Goal: Task Accomplishment & Management: Complete application form

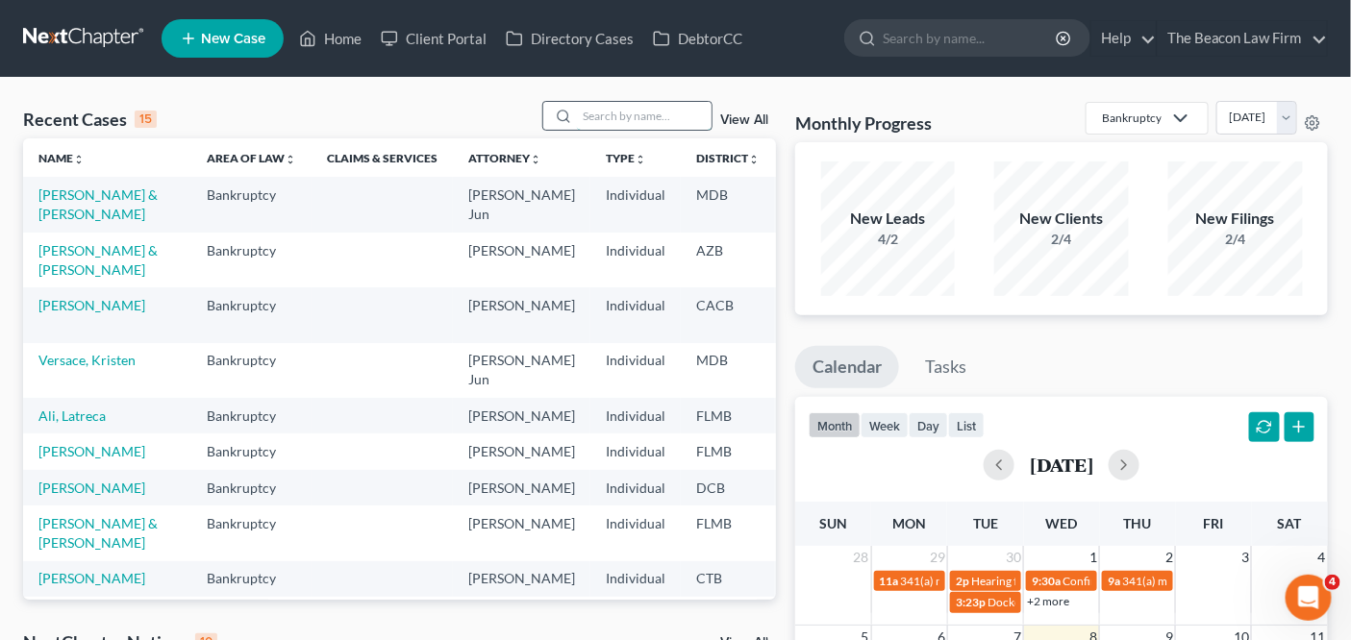
click at [672, 107] on input "search" at bounding box center [644, 116] width 135 height 28
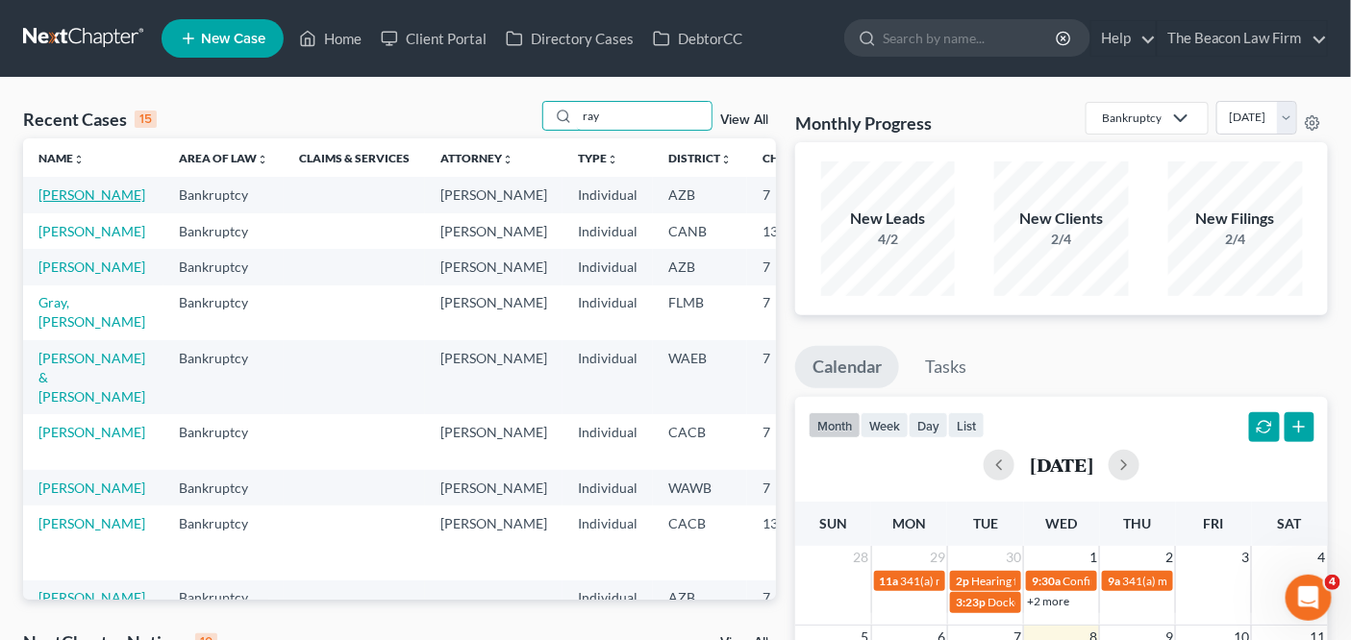
type input "ray"
click at [77, 200] on link "[PERSON_NAME]" at bounding box center [91, 195] width 107 height 16
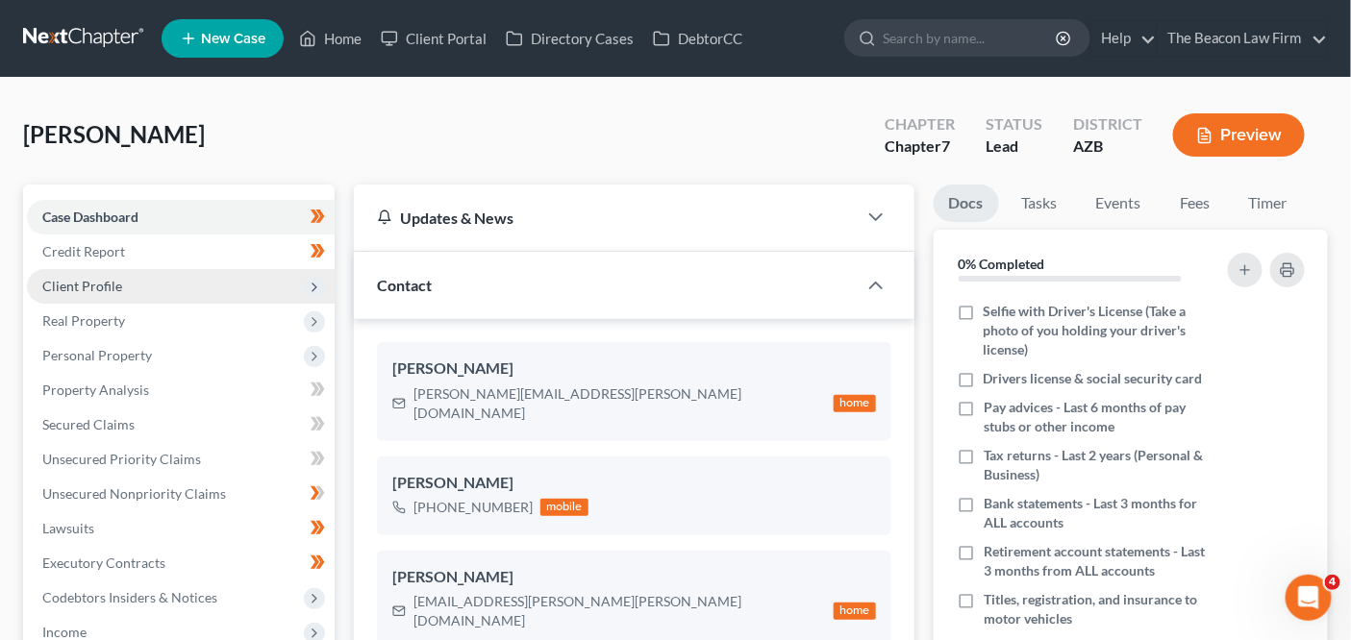
click at [179, 296] on span "Client Profile" at bounding box center [181, 286] width 308 height 35
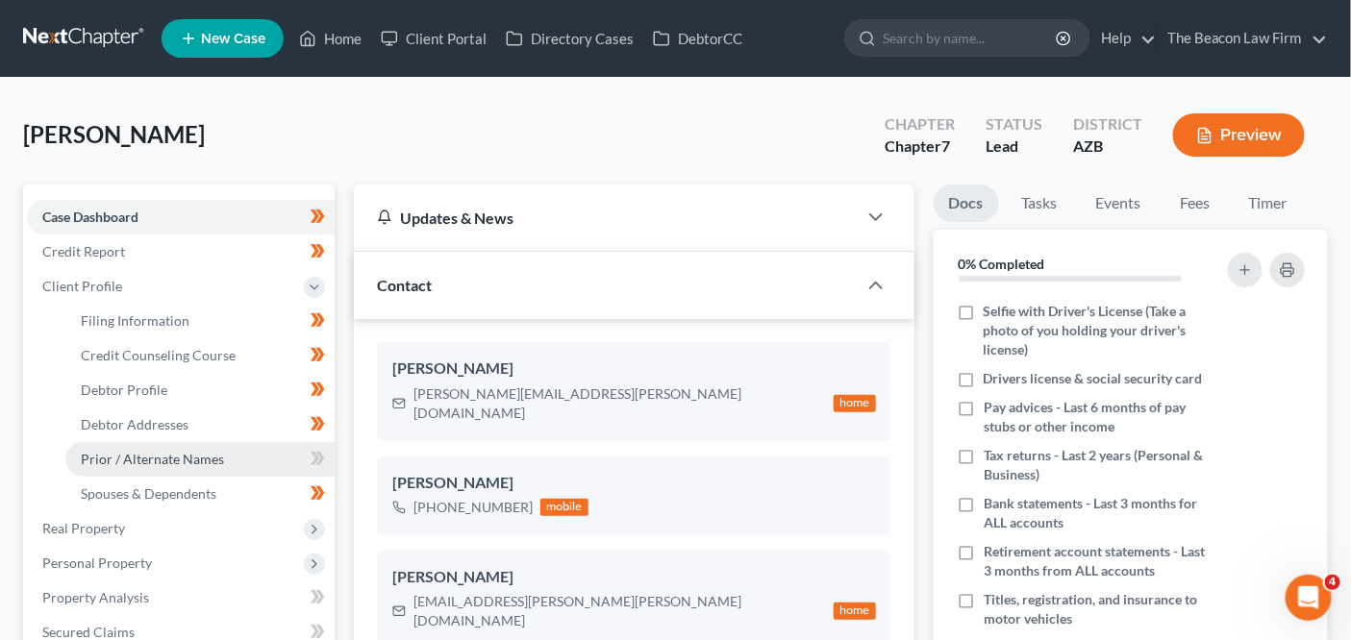
click at [168, 451] on span "Prior / Alternate Names" at bounding box center [152, 459] width 143 height 16
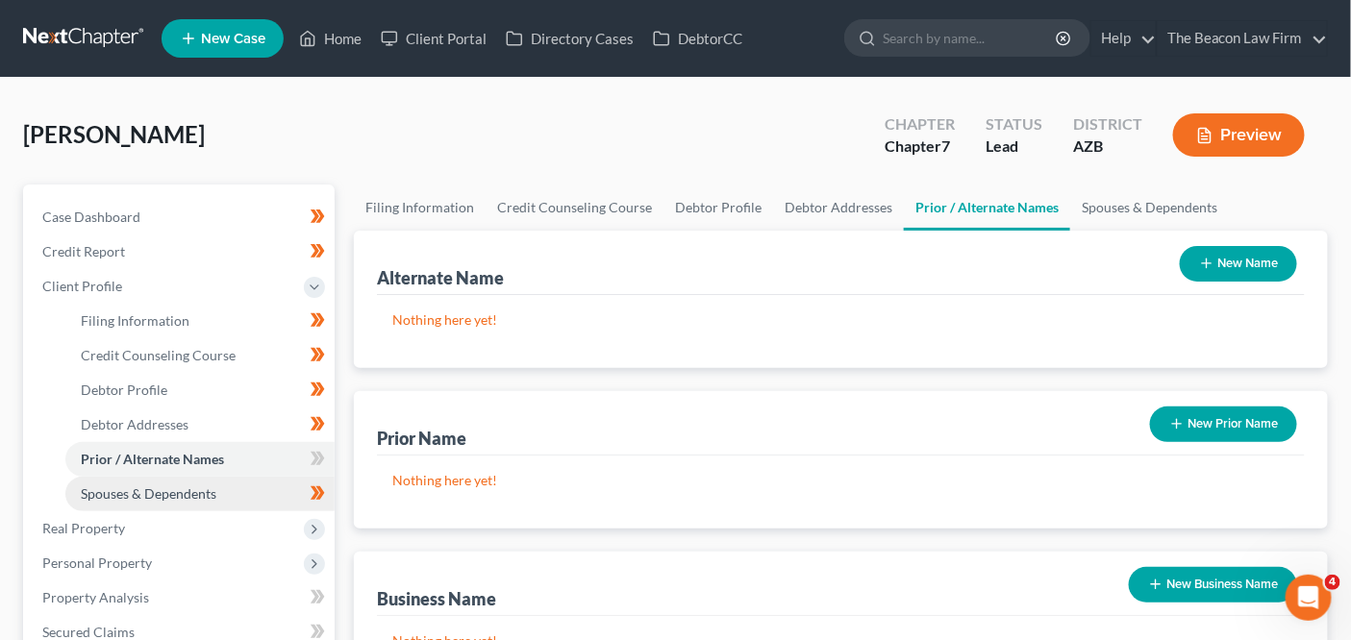
click at [140, 480] on link "Spouses & Dependents" at bounding box center [199, 494] width 269 height 35
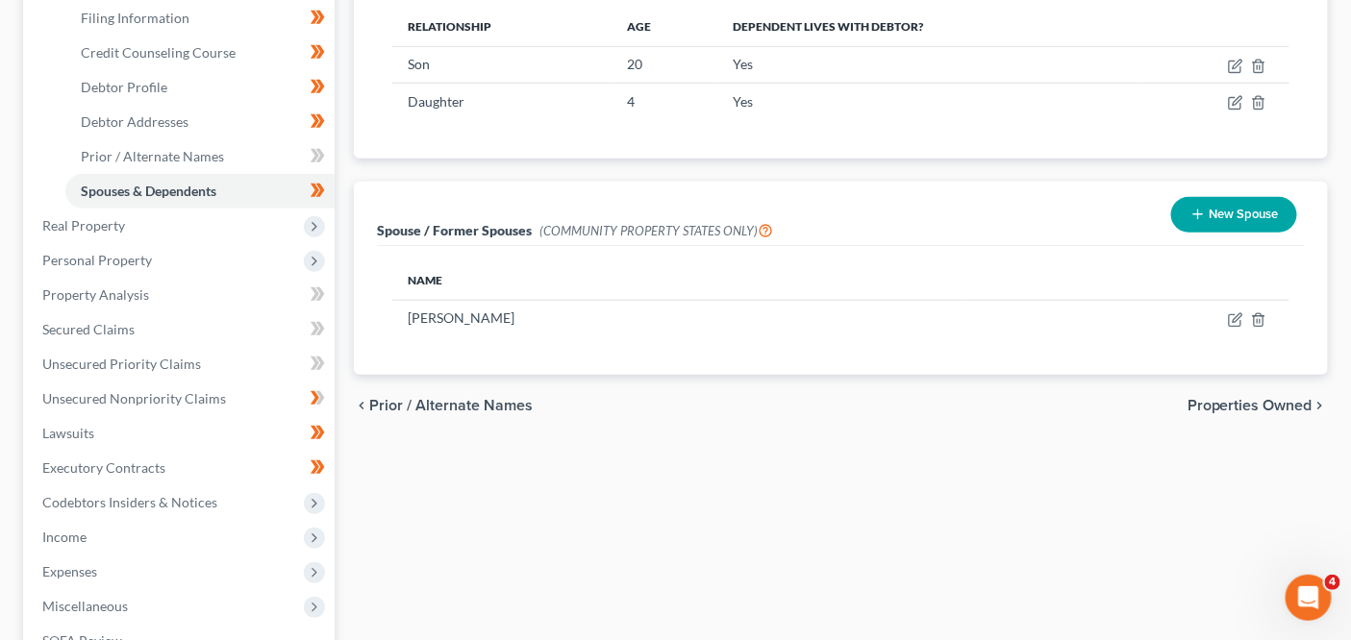
scroll to position [361, 0]
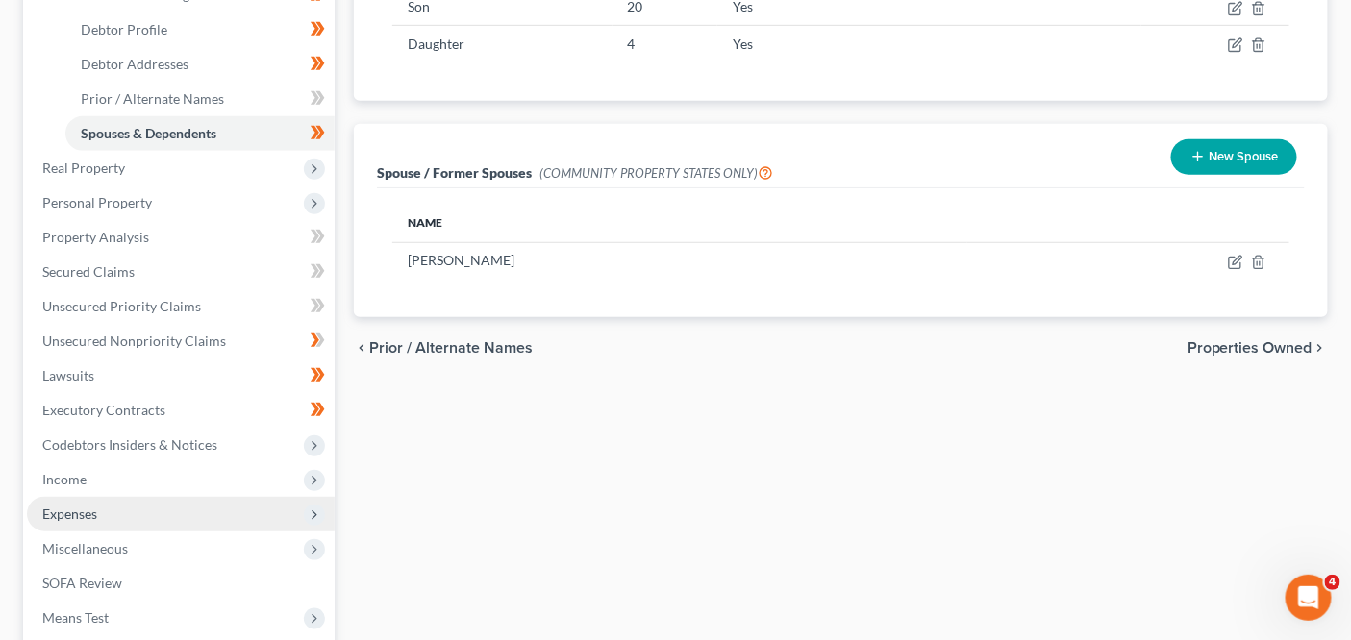
click at [209, 519] on span "Expenses" at bounding box center [181, 514] width 308 height 35
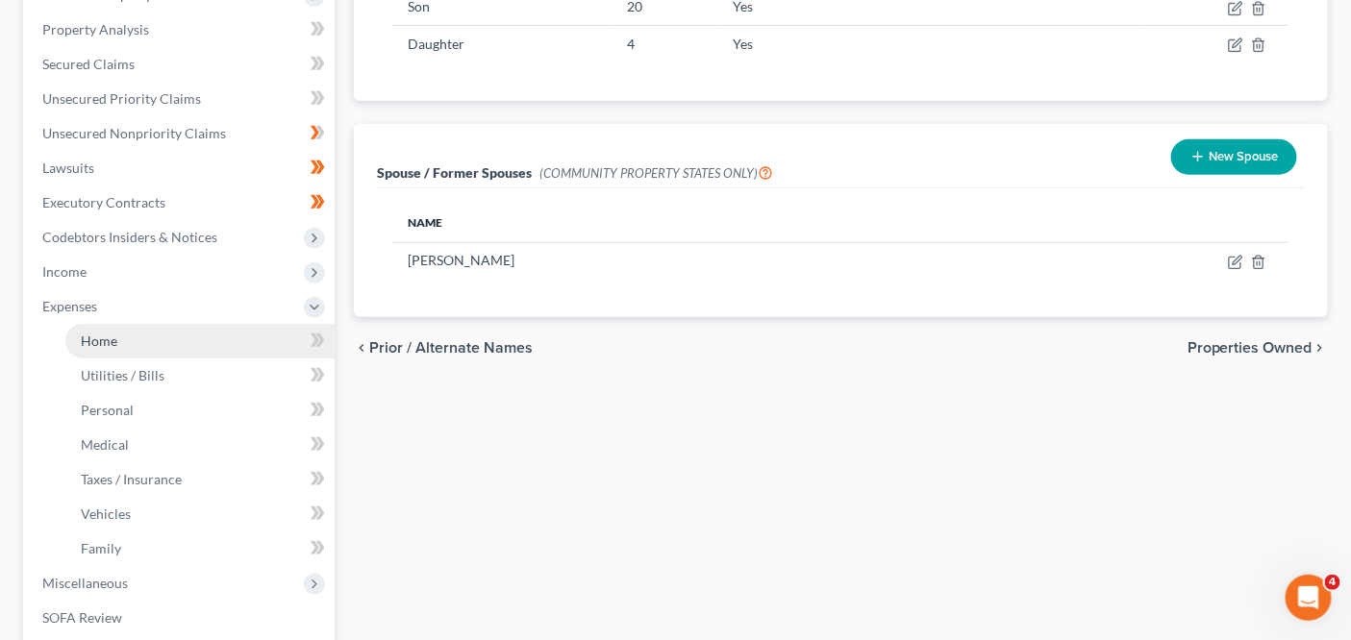
click at [210, 343] on link "Home" at bounding box center [199, 341] width 269 height 35
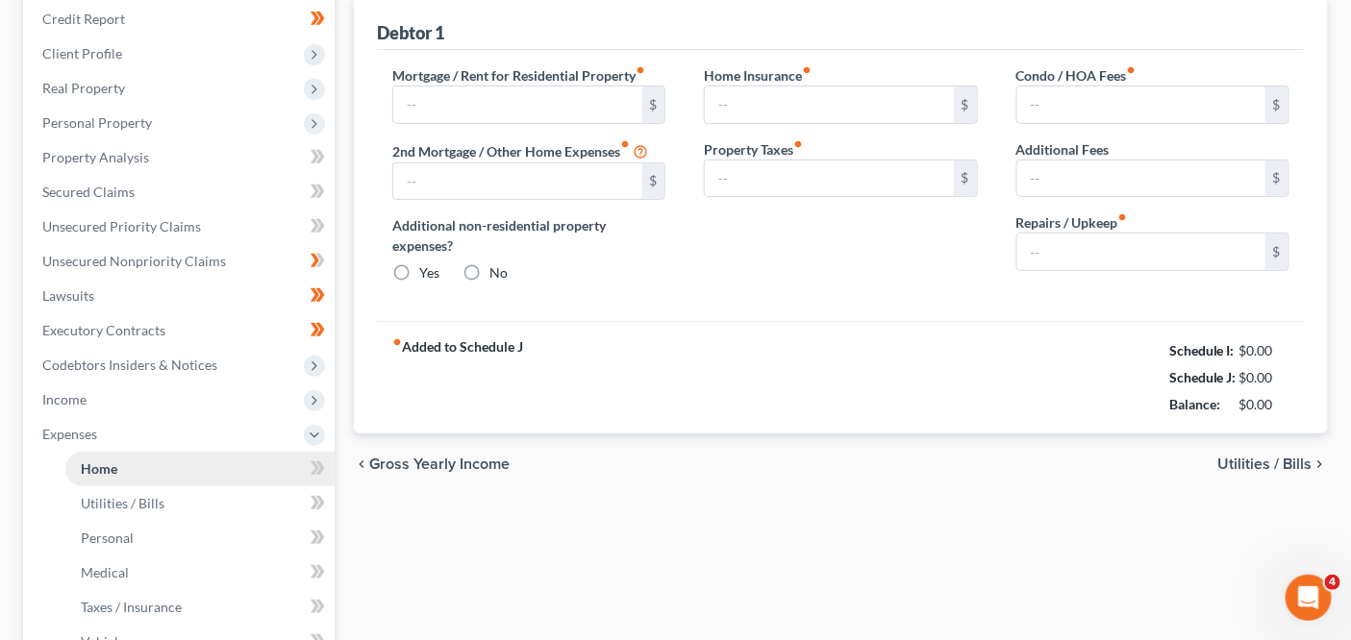
type input "1,800.00"
type input "0.00"
radio input "true"
type input "28.84"
type input "0.00"
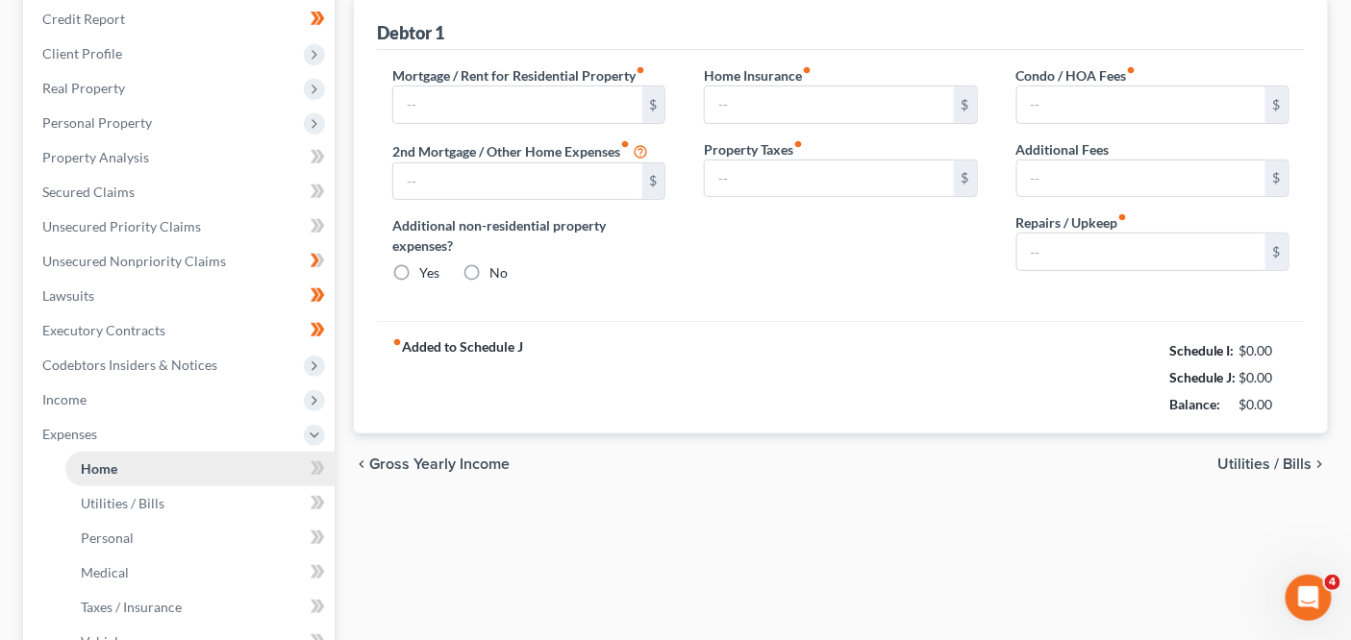
type input "0.00"
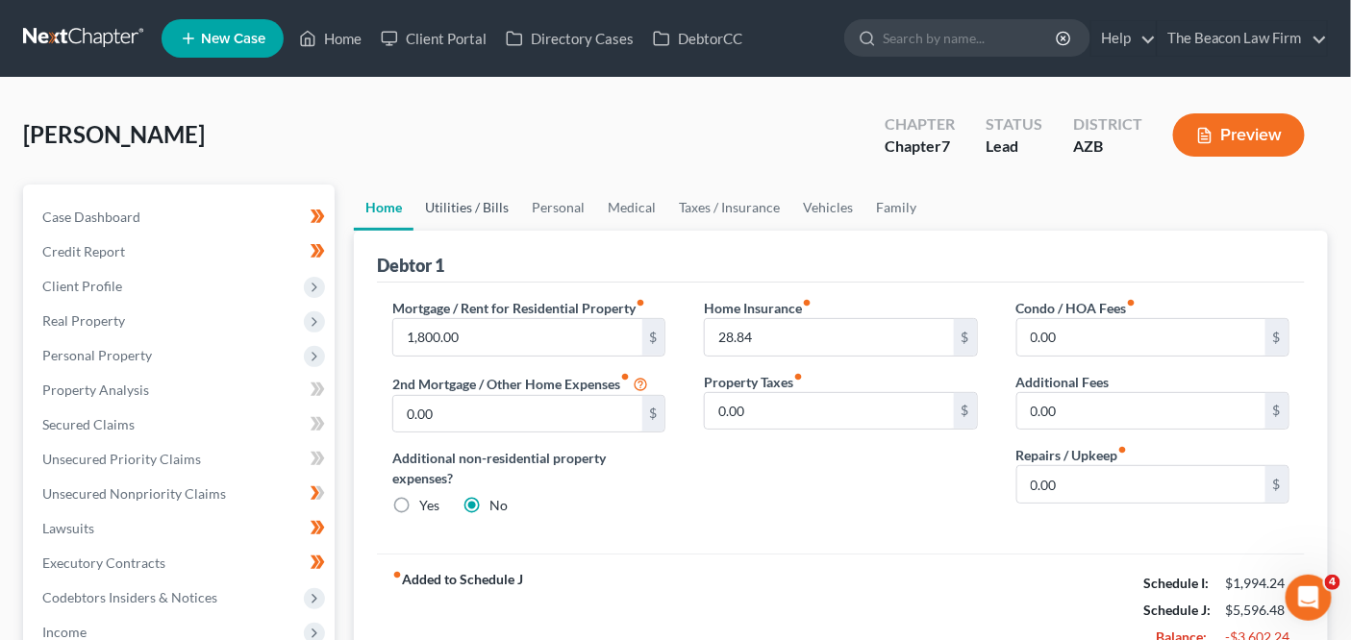
click at [439, 198] on link "Utilities / Bills" at bounding box center [466, 208] width 107 height 46
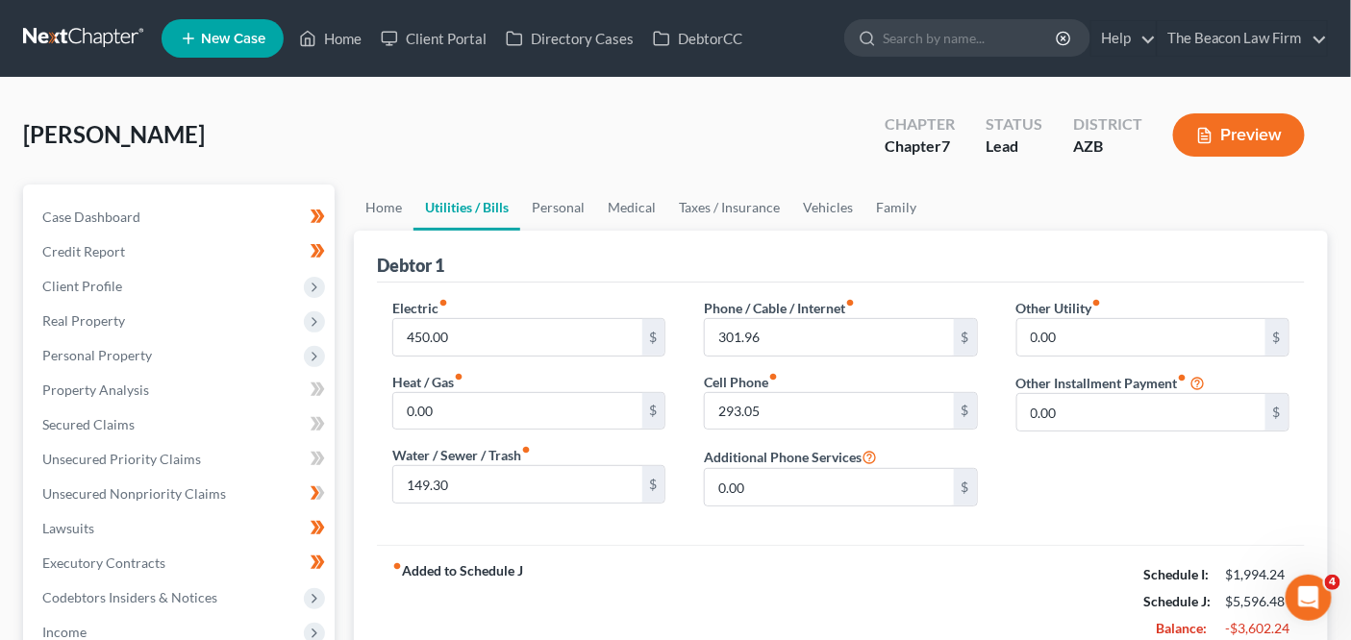
click at [421, 233] on div "Debtor 1" at bounding box center [841, 257] width 928 height 52
click at [411, 219] on link "Home" at bounding box center [384, 208] width 60 height 46
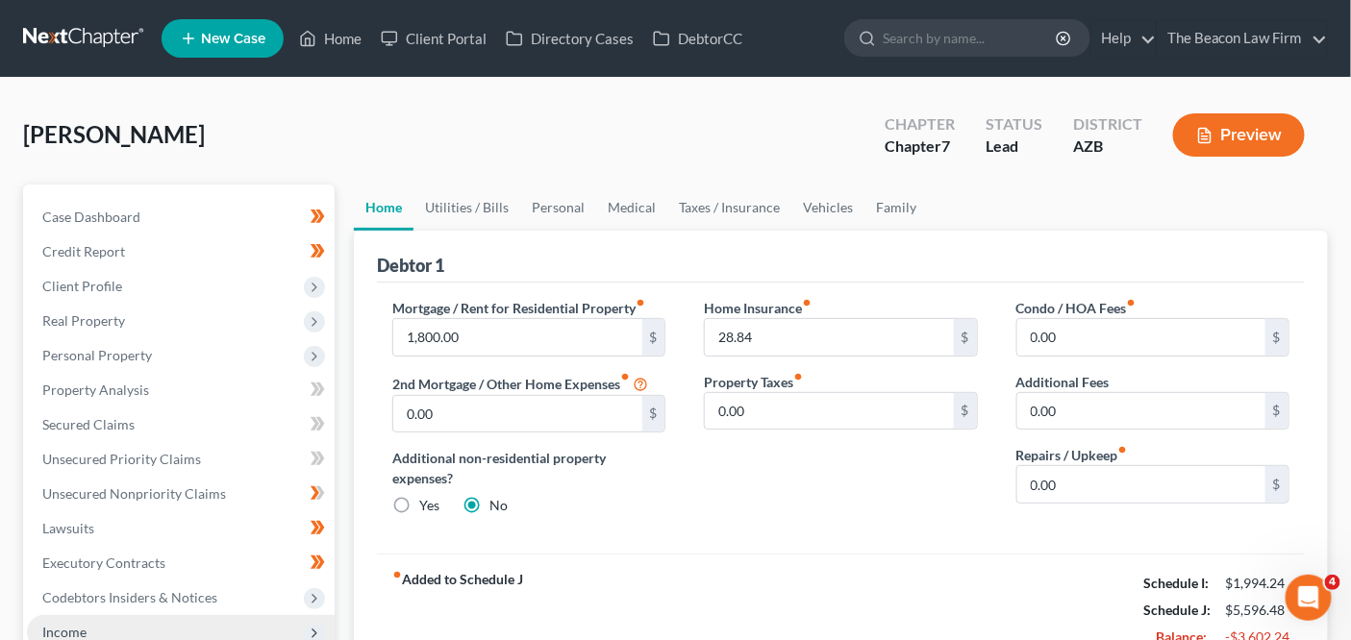
click at [249, 623] on span "Income" at bounding box center [181, 632] width 308 height 35
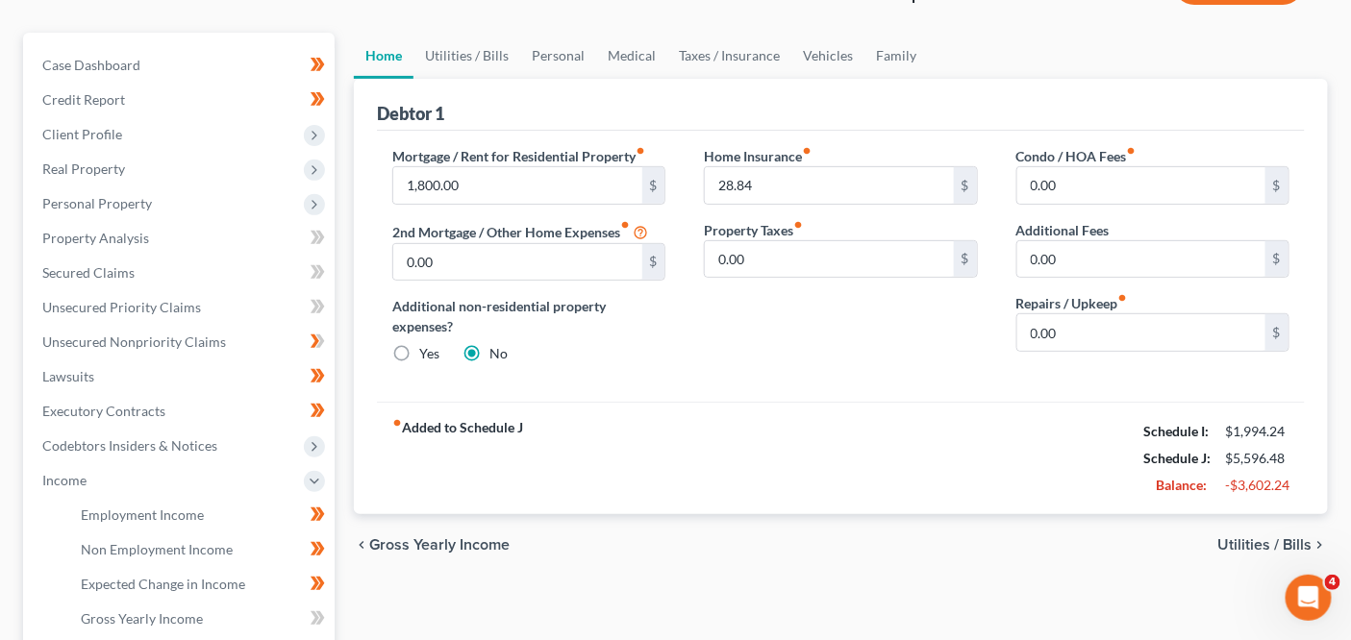
scroll to position [140, 0]
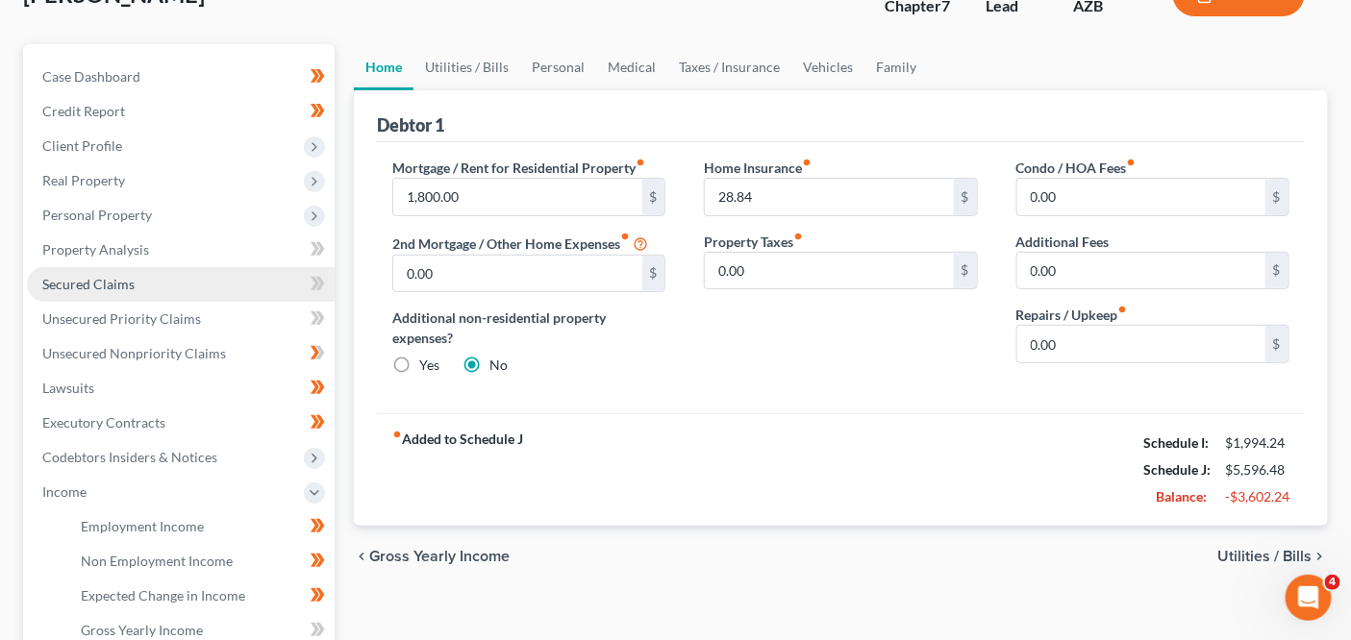
click at [145, 293] on link "Secured Claims" at bounding box center [181, 284] width 308 height 35
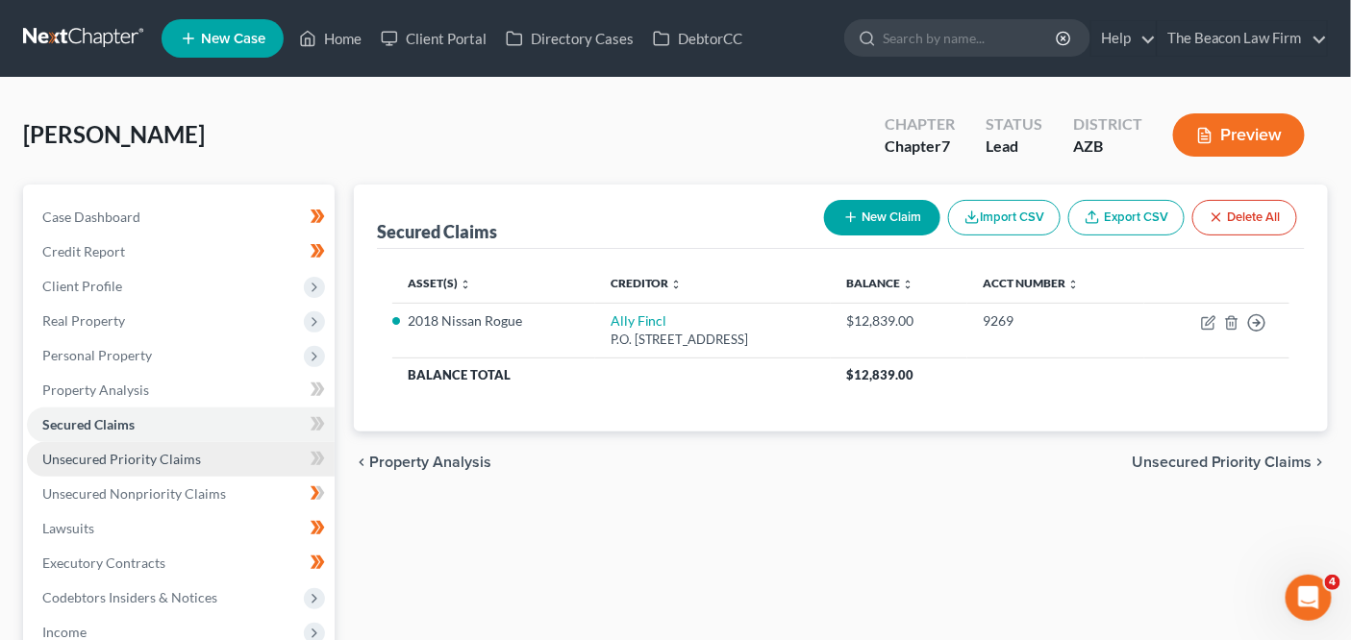
click at [145, 455] on span "Unsecured Priority Claims" at bounding box center [121, 459] width 159 height 16
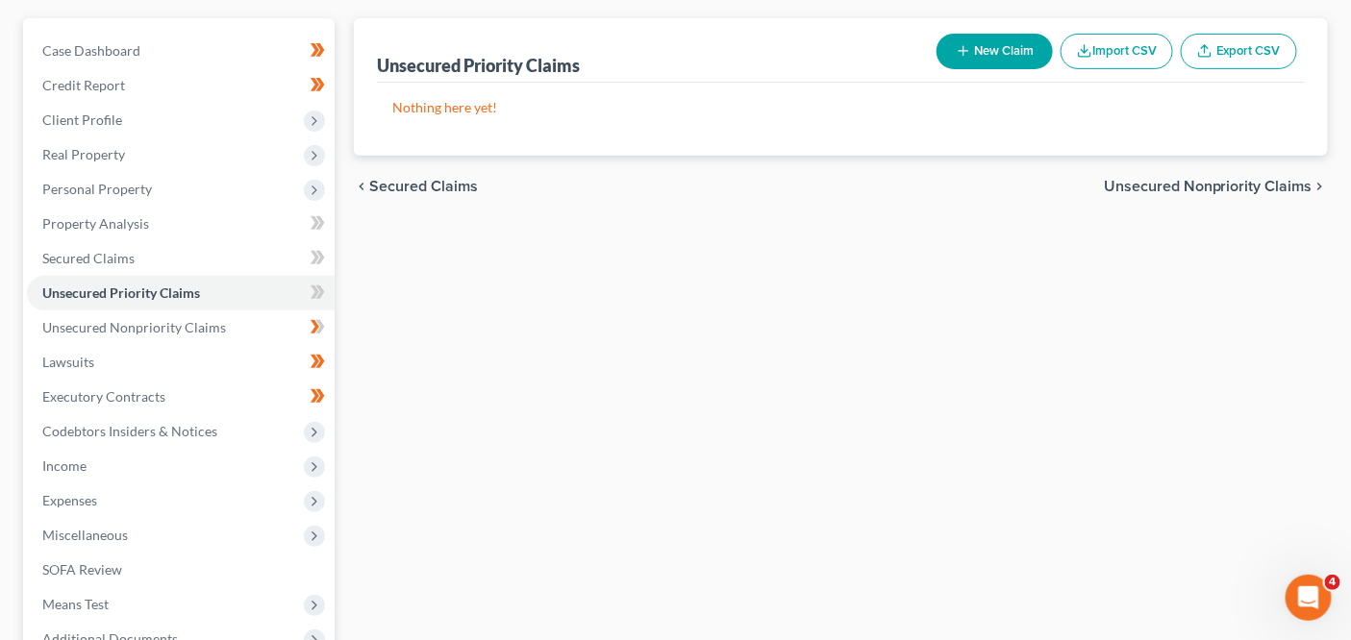
scroll to position [193, 0]
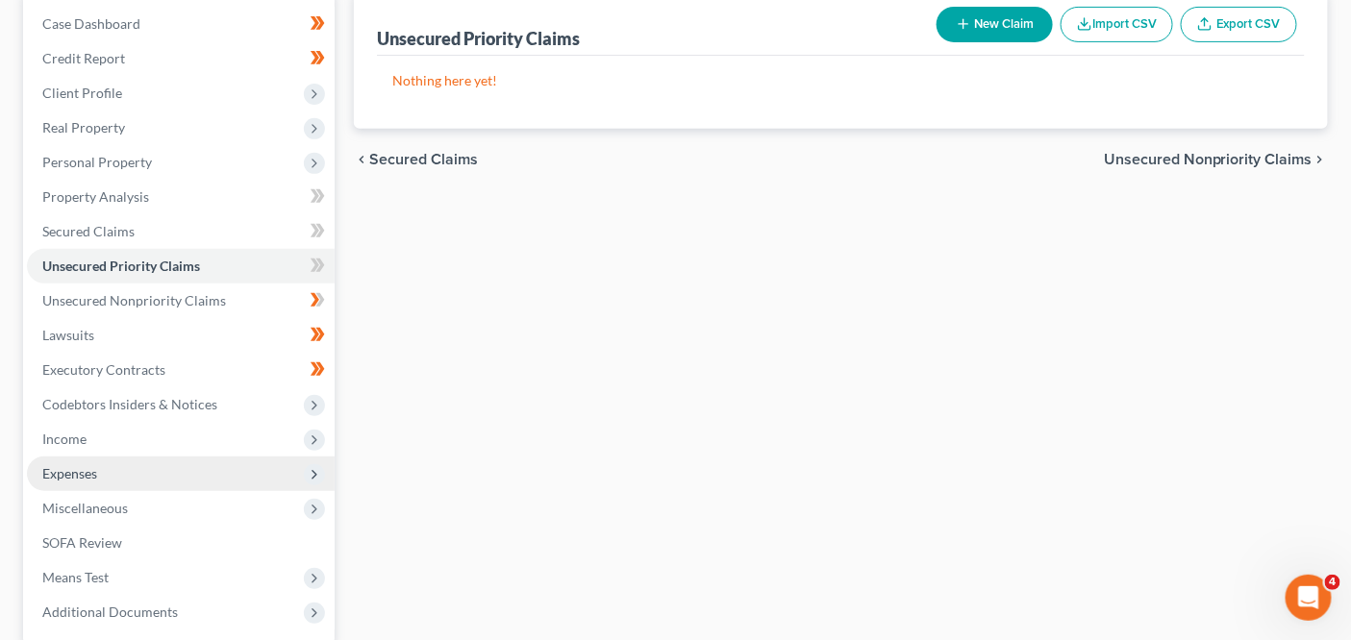
click at [162, 457] on span "Expenses" at bounding box center [181, 474] width 308 height 35
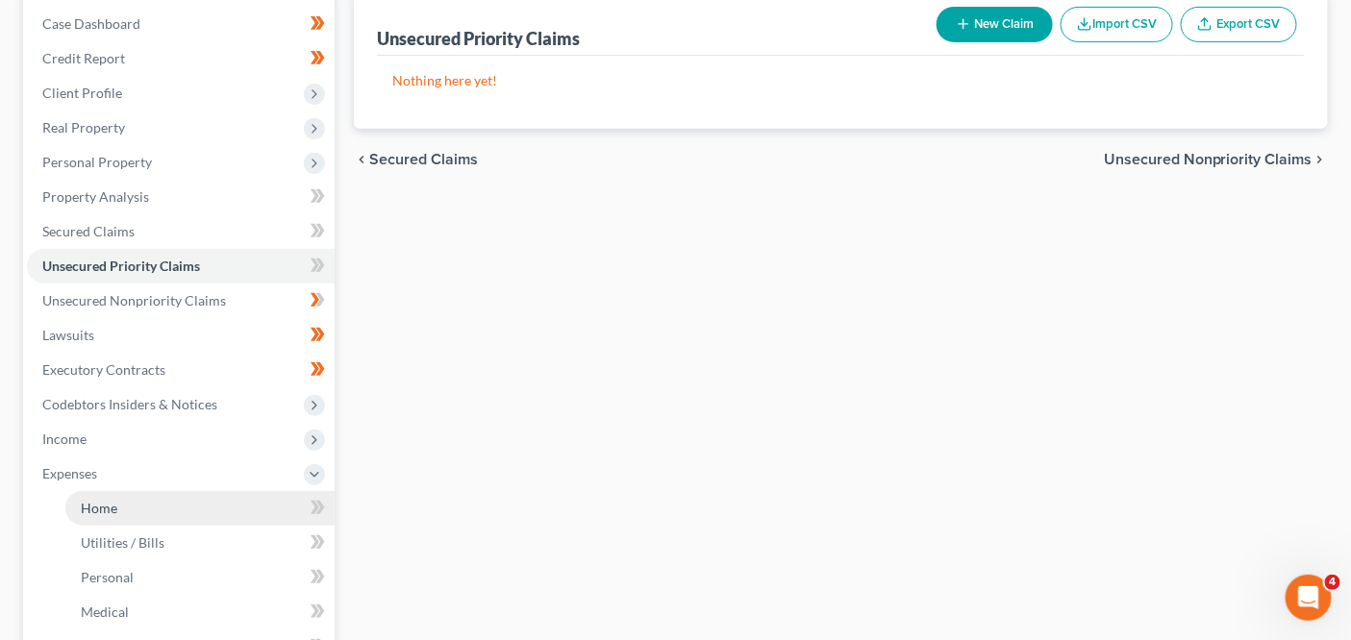
click at [158, 495] on link "Home" at bounding box center [199, 508] width 269 height 35
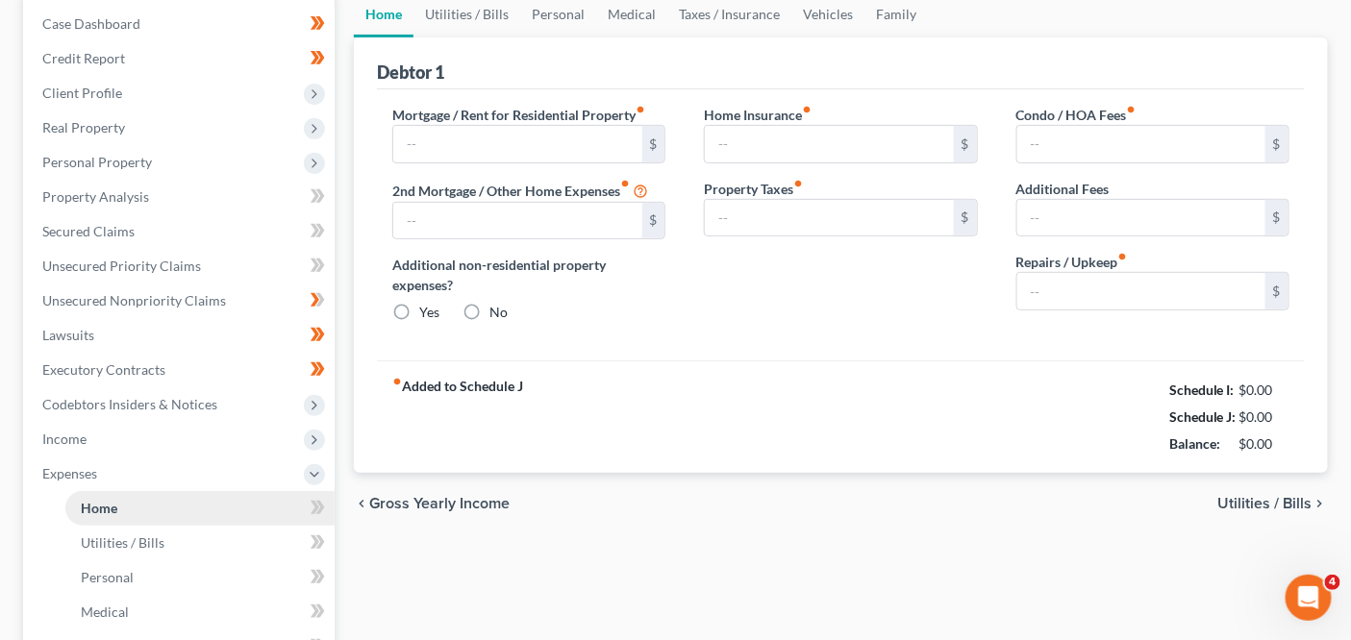
scroll to position [188, 0]
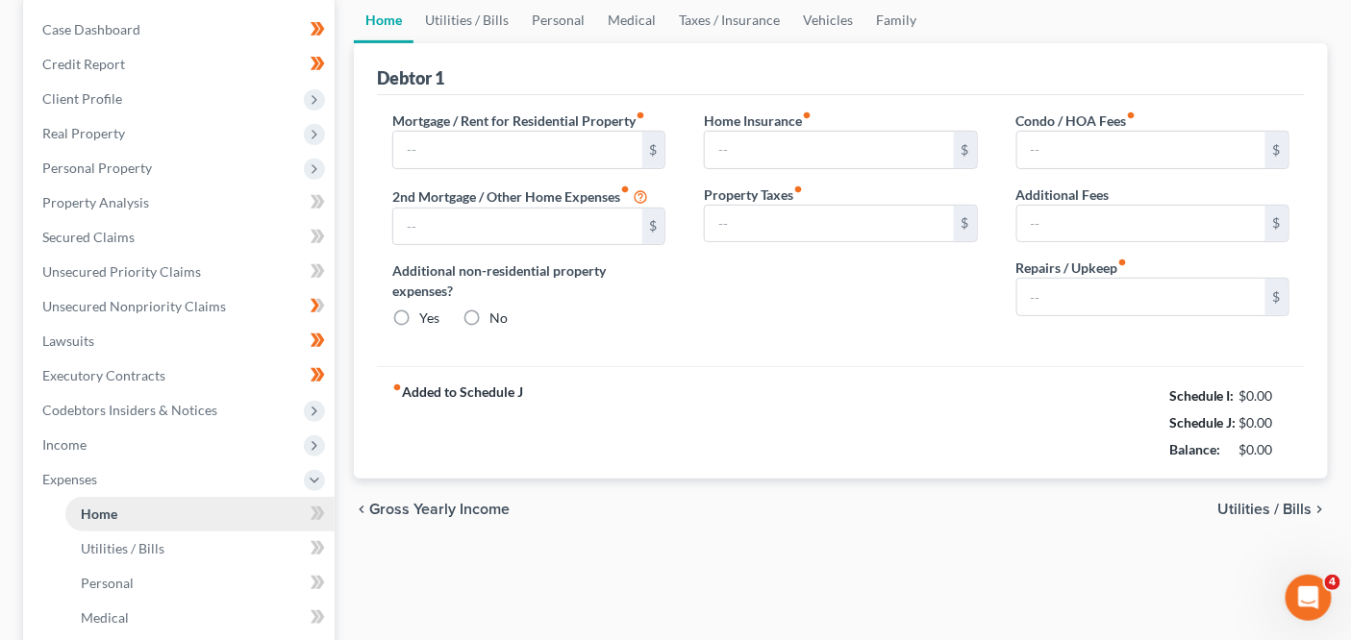
type input "1,800.00"
type input "0.00"
radio input "true"
type input "28.84"
type input "0.00"
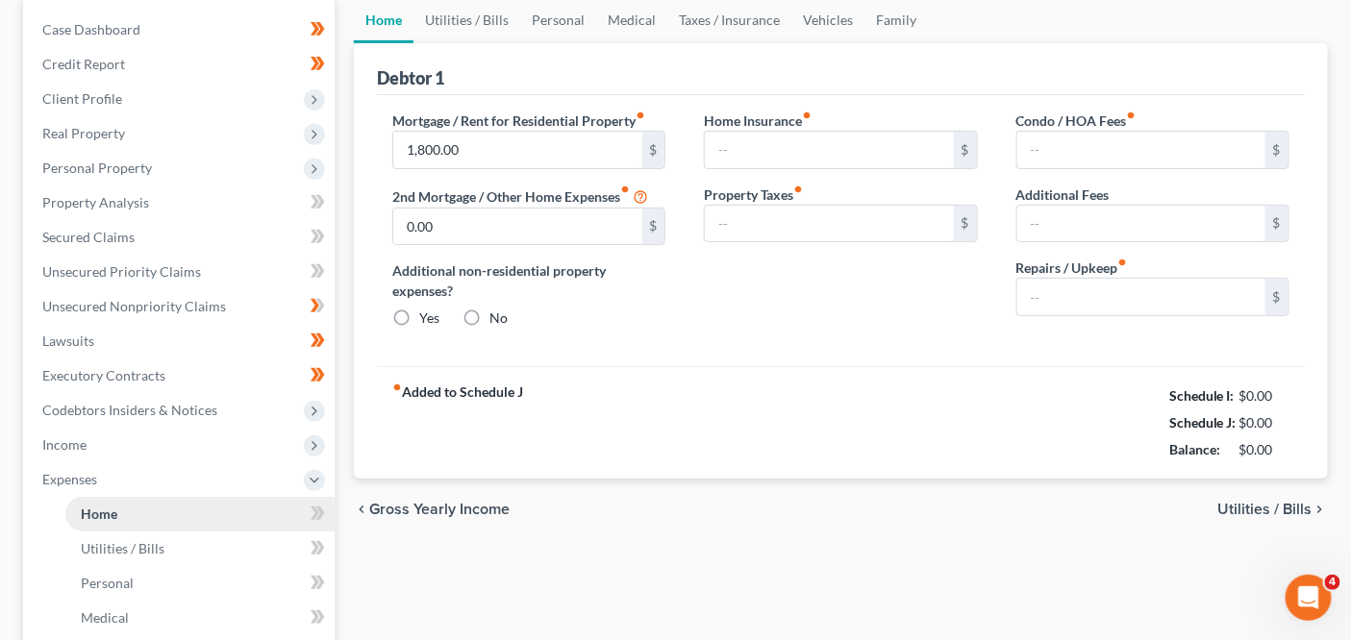
type input "0.00"
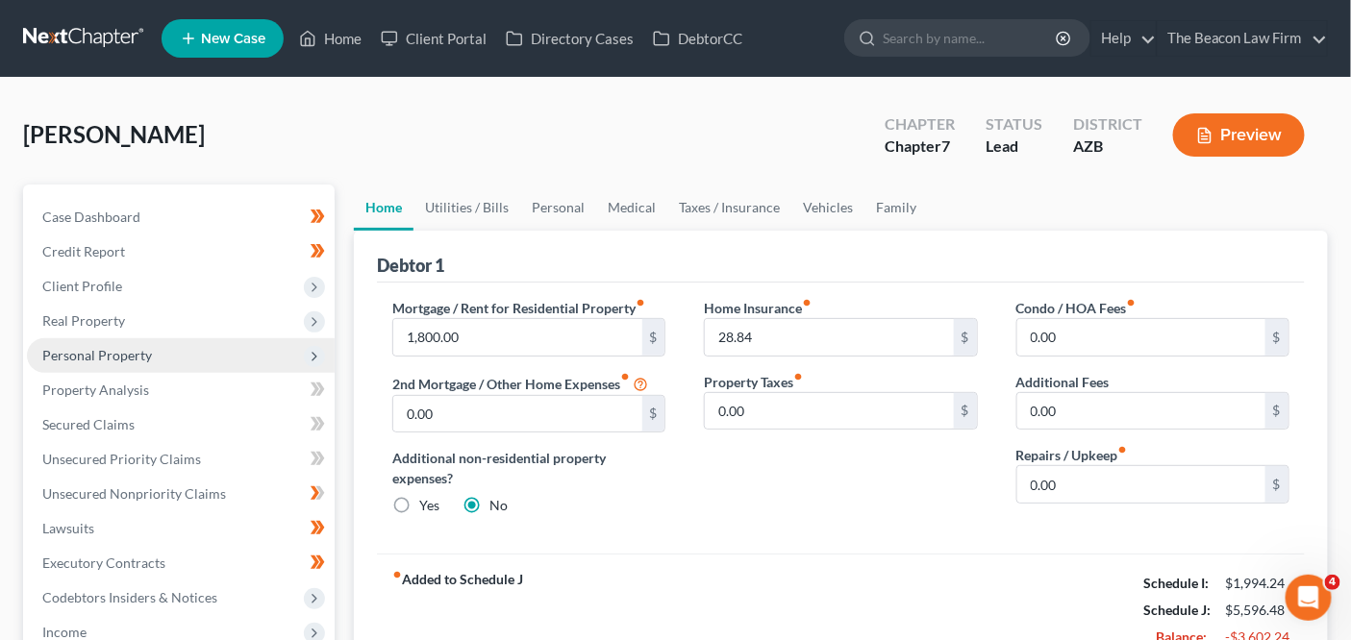
click at [172, 360] on span "Personal Property" at bounding box center [181, 355] width 308 height 35
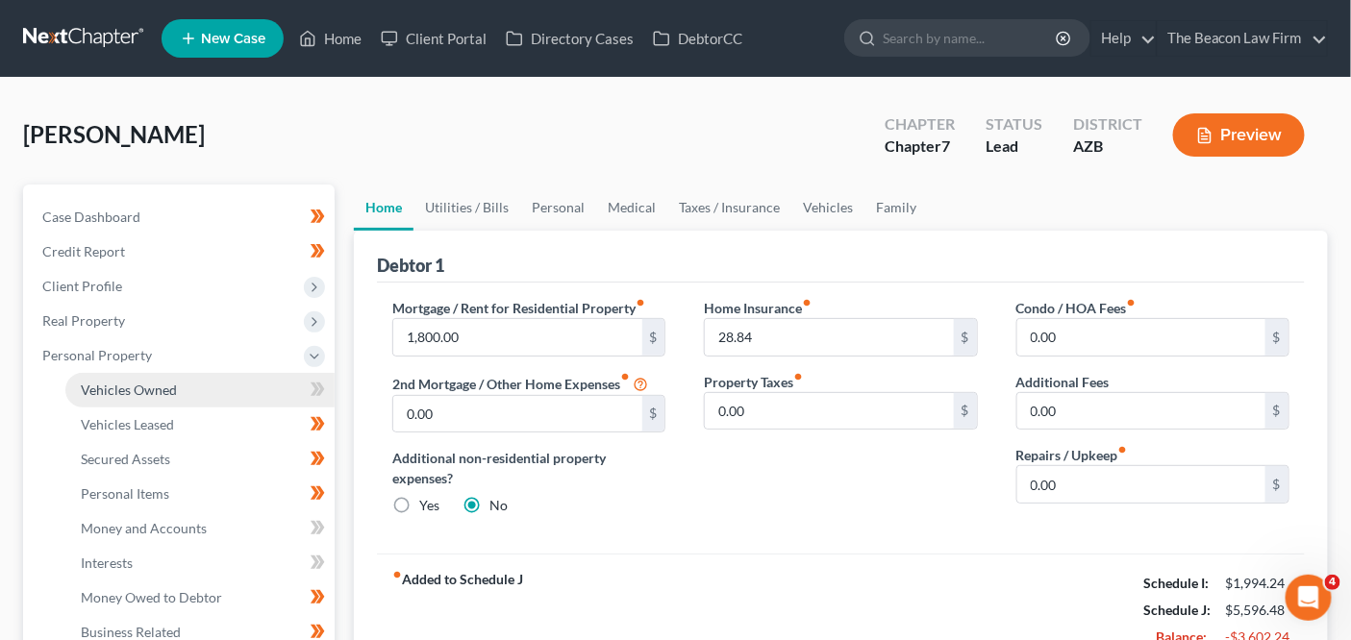
click at [186, 378] on link "Vehicles Owned" at bounding box center [199, 390] width 269 height 35
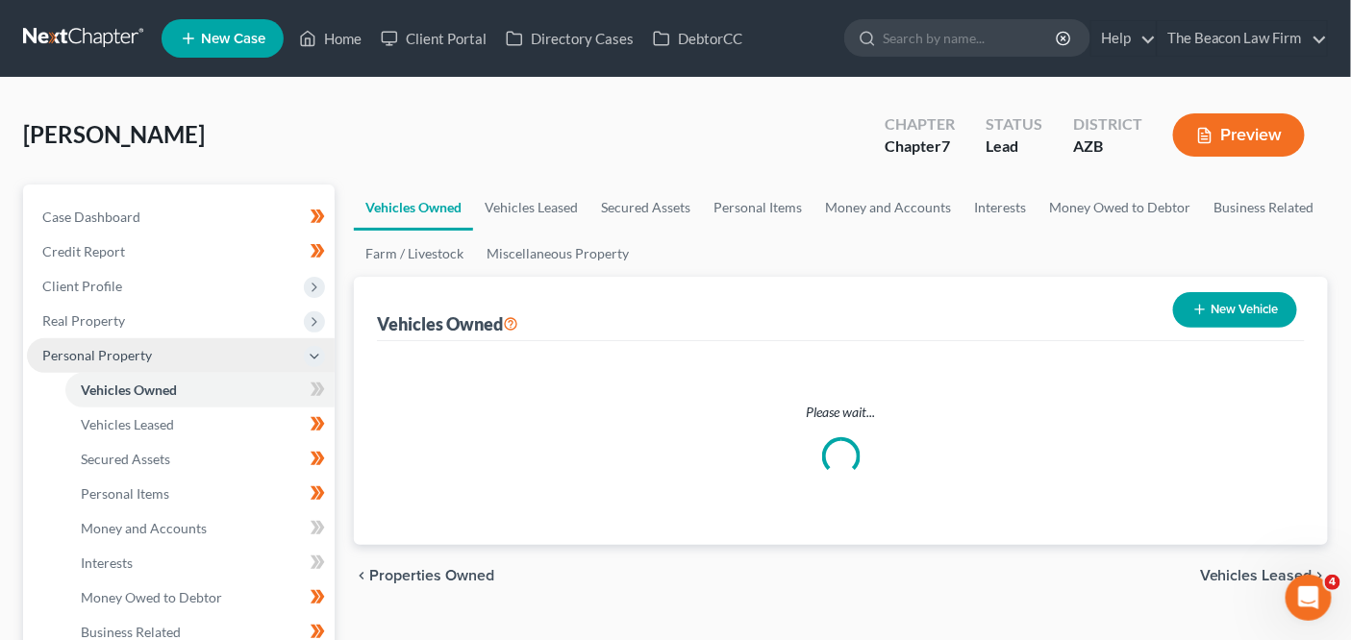
click at [190, 341] on span "Personal Property" at bounding box center [181, 355] width 308 height 35
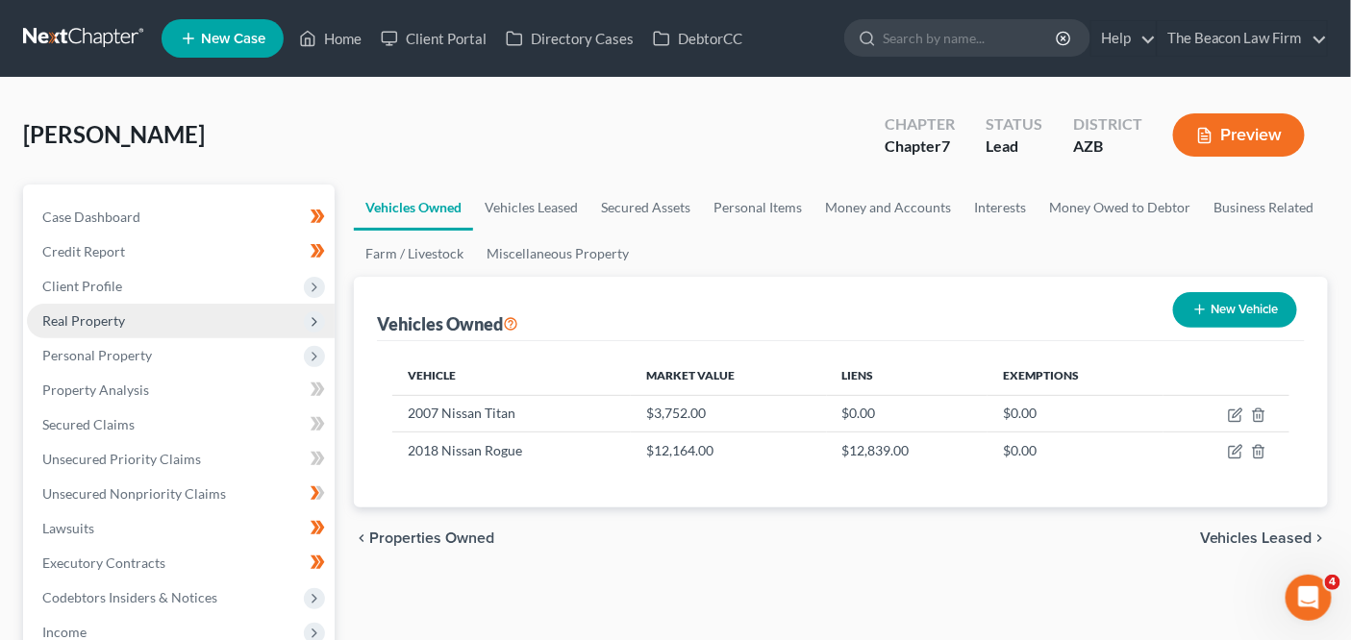
click at [199, 331] on span "Real Property" at bounding box center [181, 321] width 308 height 35
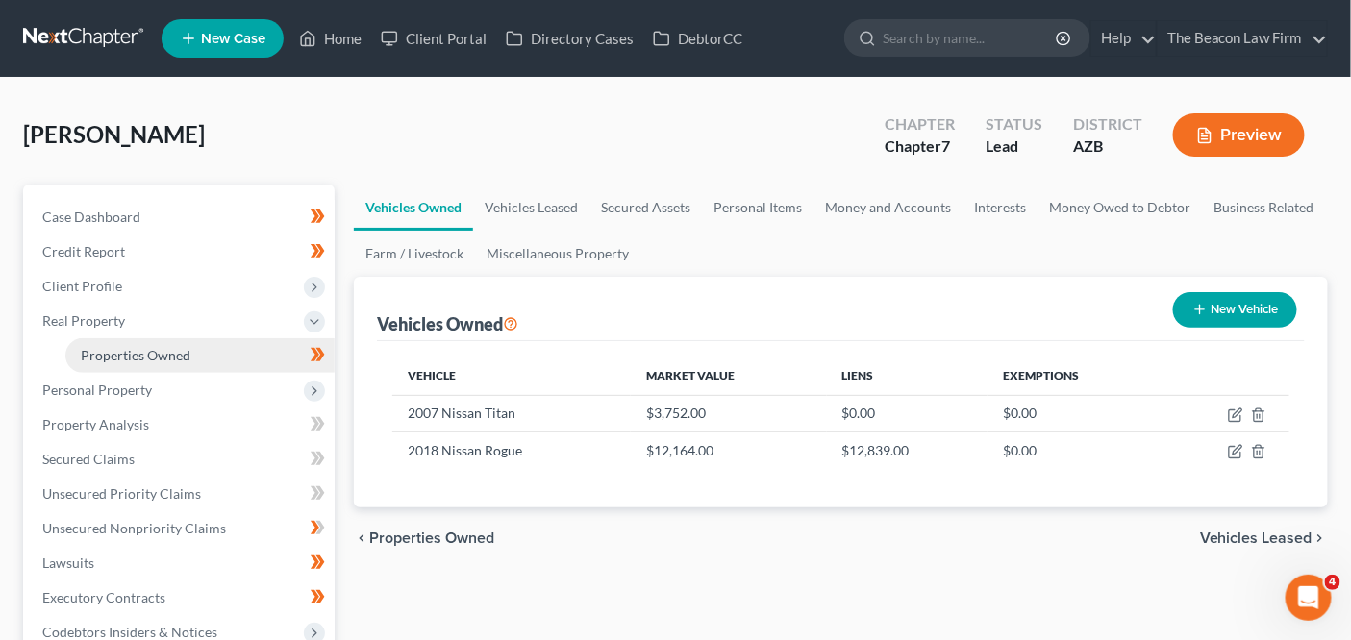
click at [197, 345] on link "Properties Owned" at bounding box center [199, 355] width 269 height 35
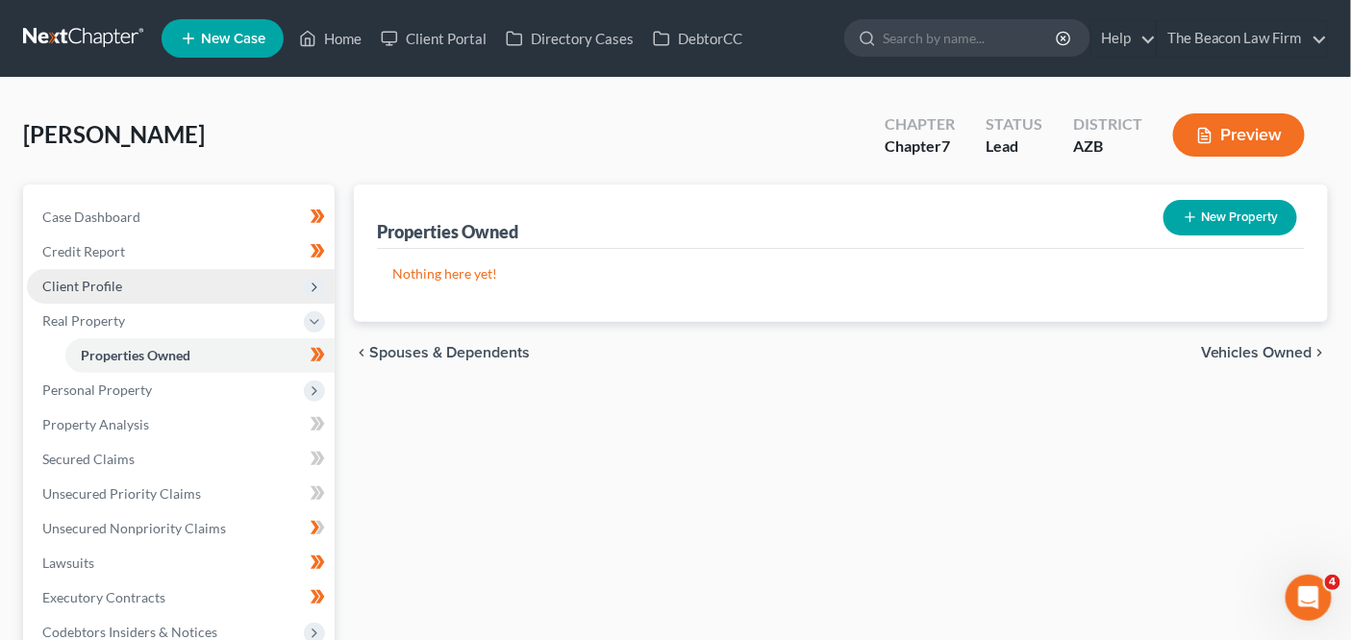
click at [232, 286] on span "Client Profile" at bounding box center [181, 286] width 308 height 35
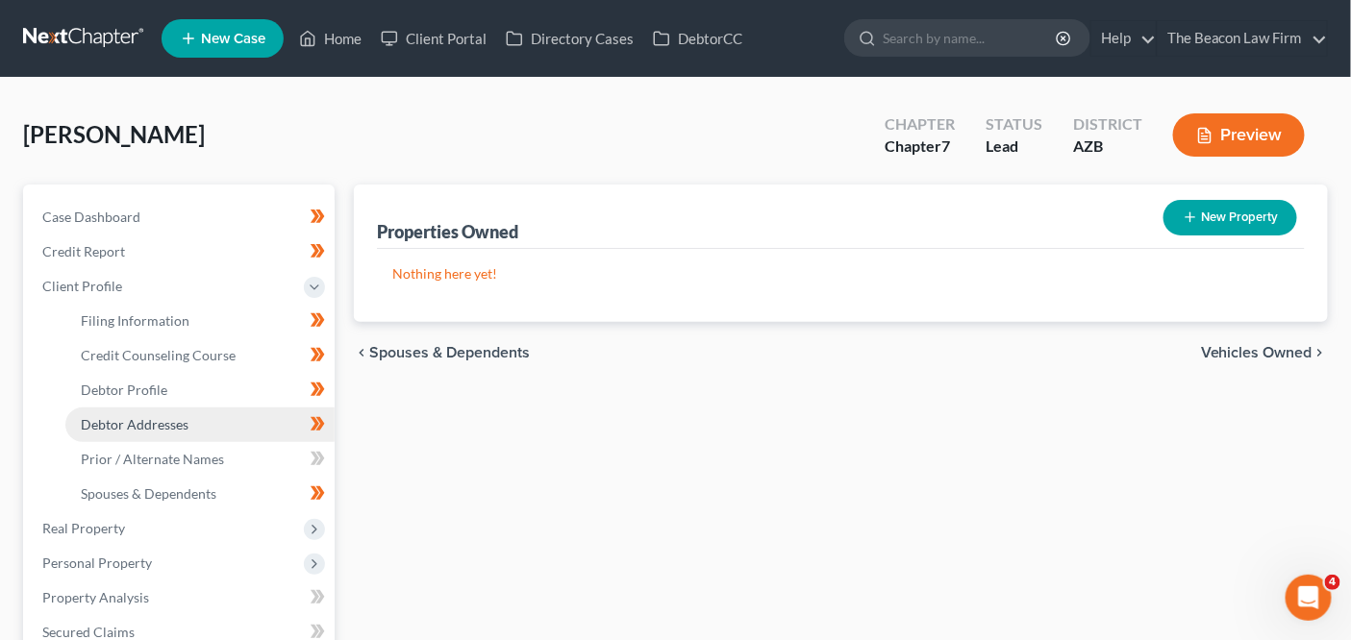
click at [195, 428] on link "Debtor Addresses" at bounding box center [199, 425] width 269 height 35
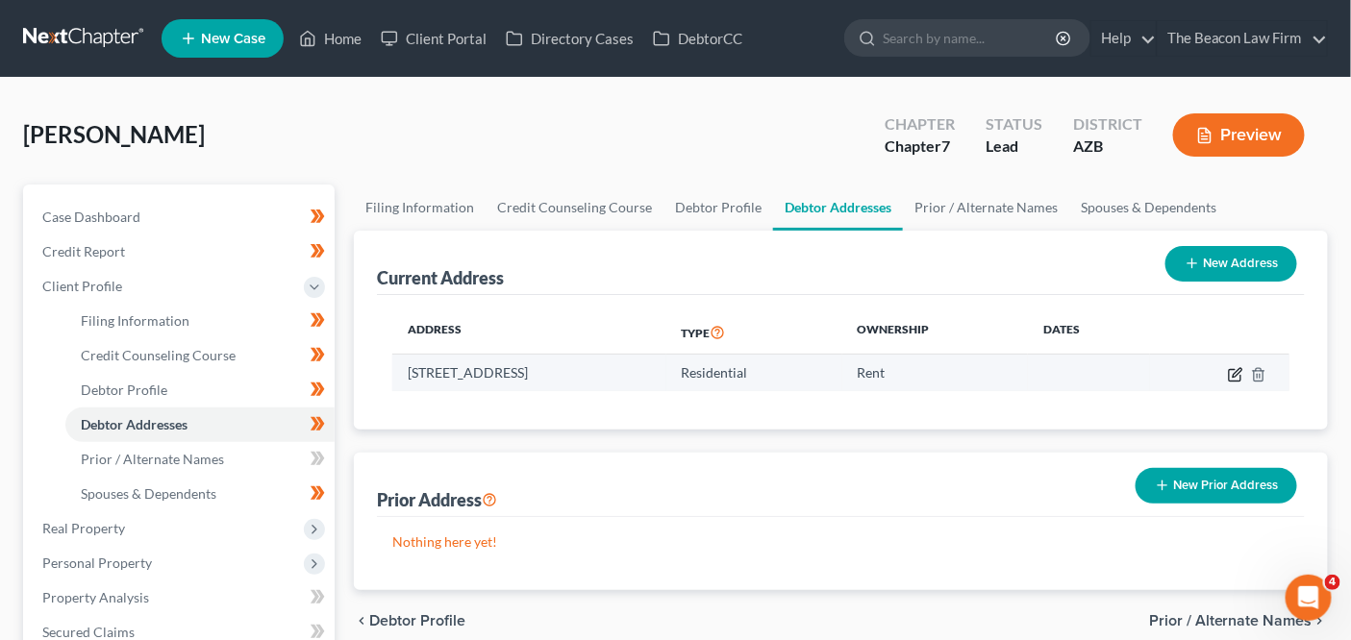
click at [1234, 374] on icon "button" at bounding box center [1235, 374] width 15 height 15
select select "3"
select select "0"
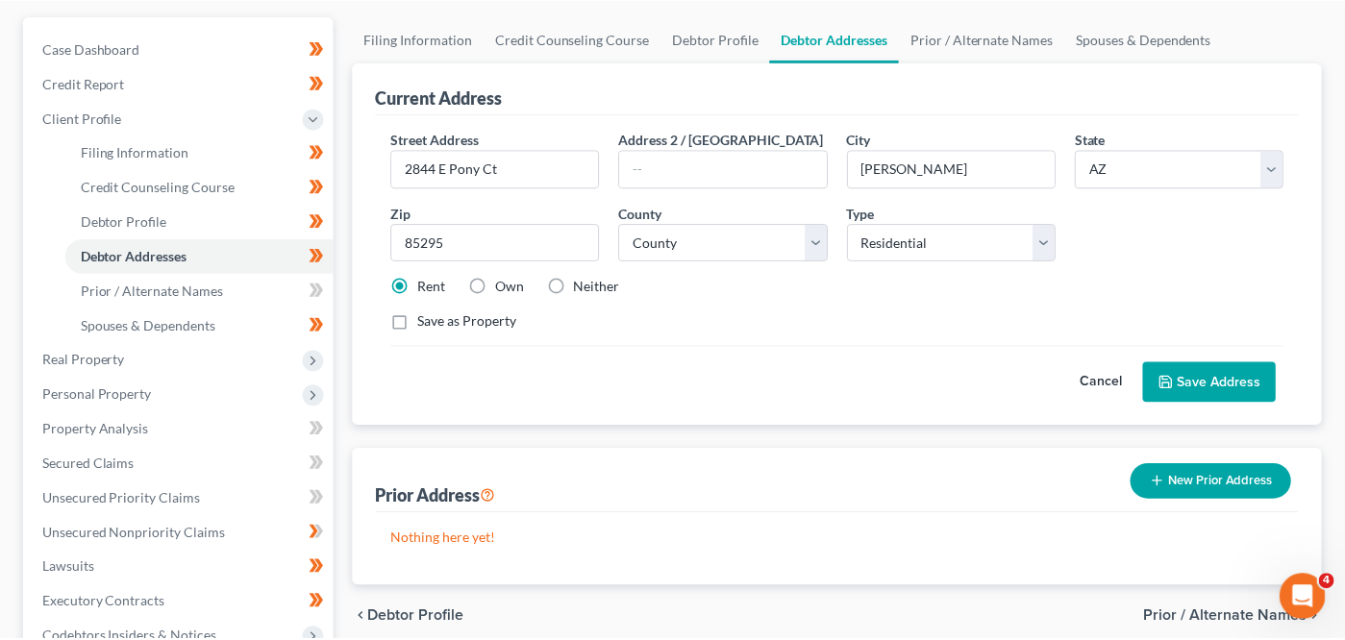
scroll to position [178, 0]
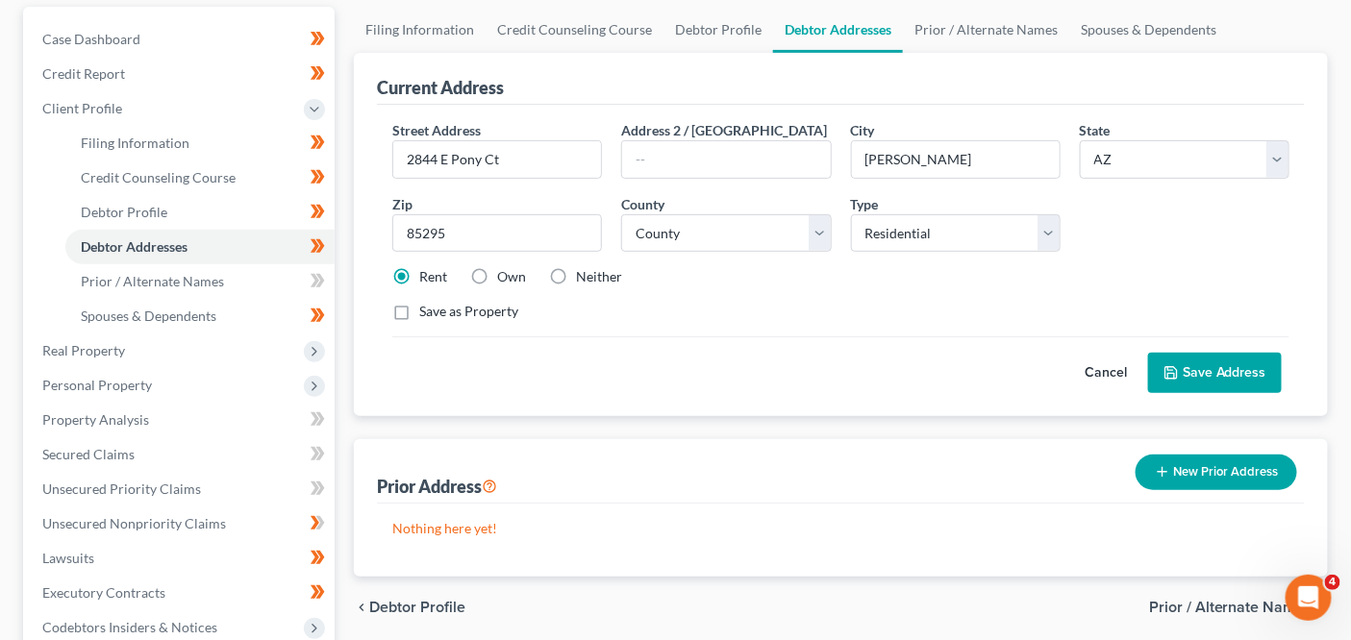
drag, startPoint x: 1348, startPoint y: 354, endPoint x: 1366, endPoint y: 357, distance: 18.5
click at [1348, 354] on div "[PERSON_NAME] Upgraded Chapter Chapter 7 Status Lead District [GEOGRAPHIC_DATA]…" at bounding box center [675, 458] width 1351 height 1117
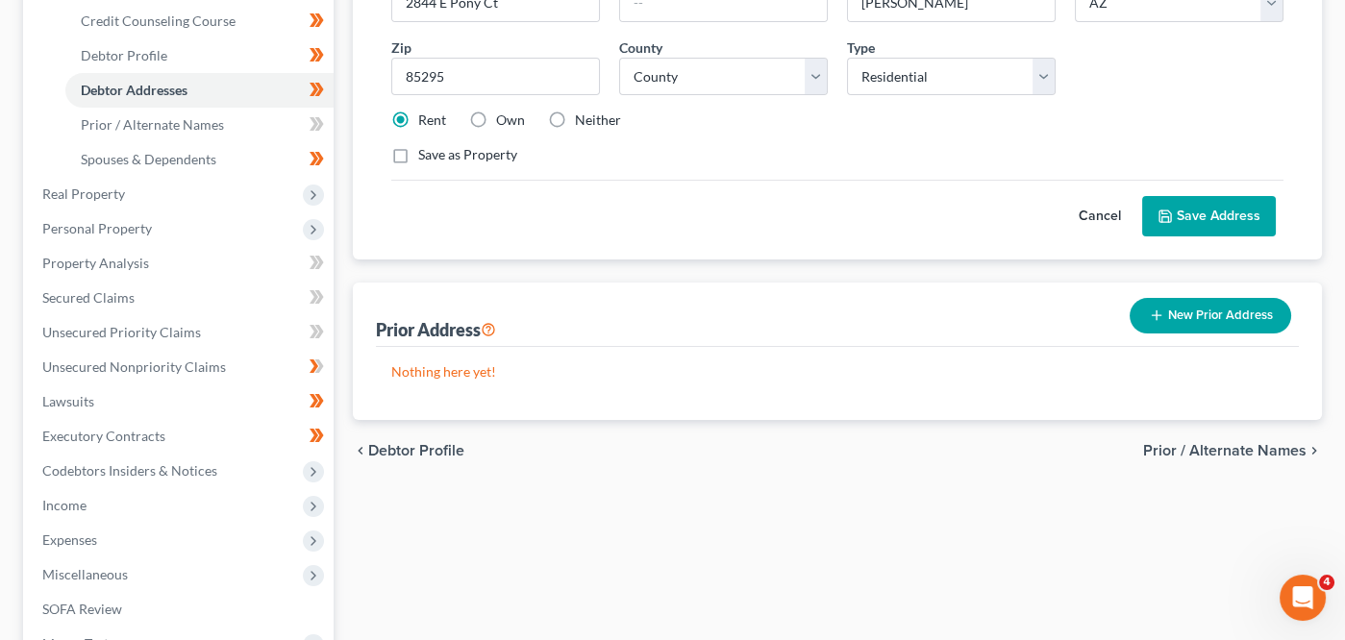
scroll to position [359, 0]
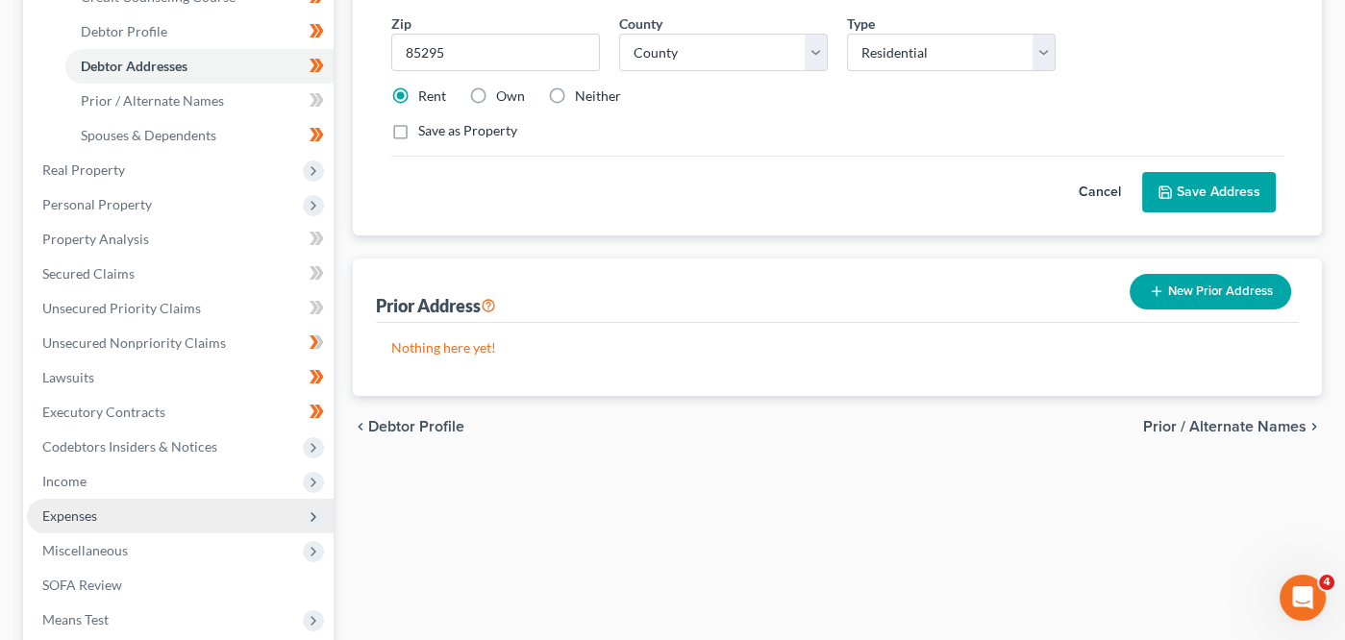
click at [187, 508] on span "Expenses" at bounding box center [180, 516] width 307 height 35
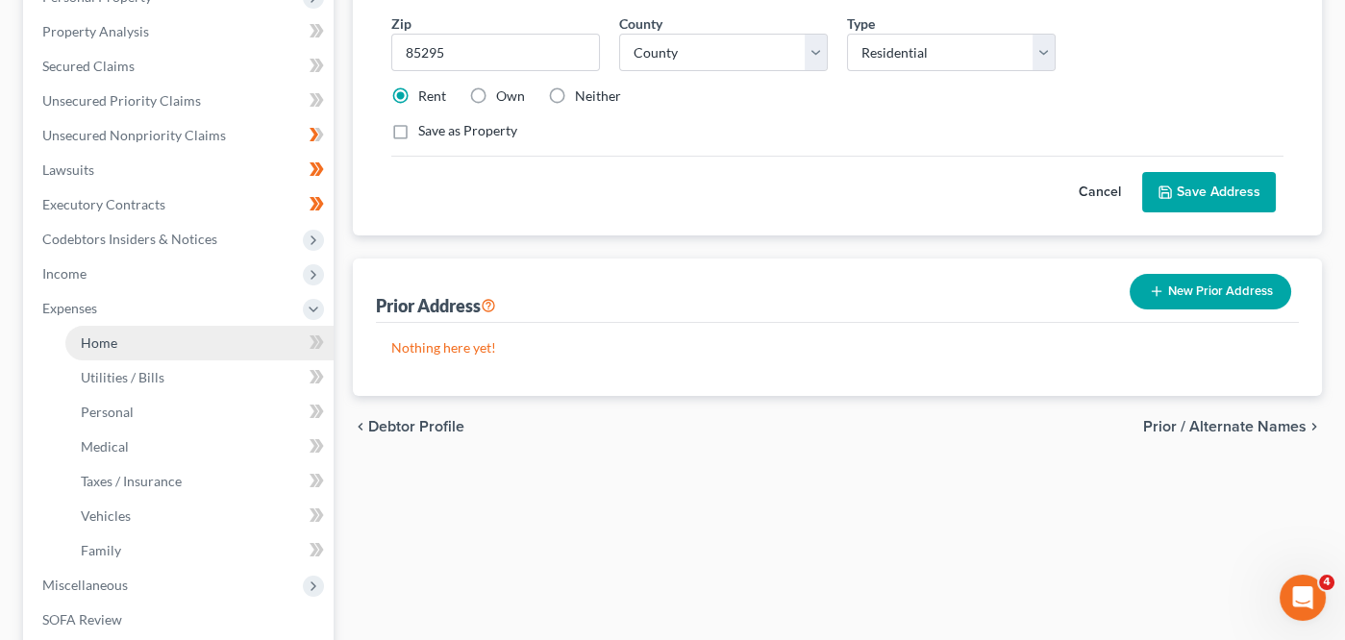
click at [206, 338] on link "Home" at bounding box center [199, 343] width 268 height 35
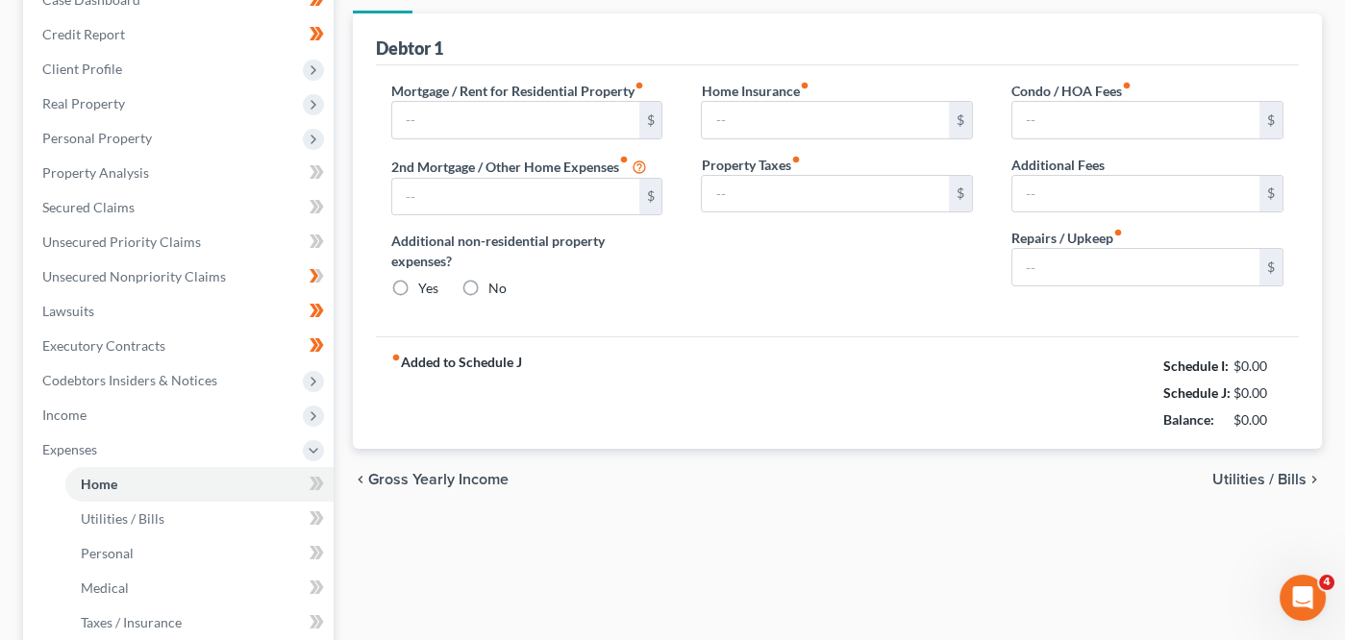
type input "1,800.00"
type input "0.00"
radio input "true"
type input "28.84"
type input "0.00"
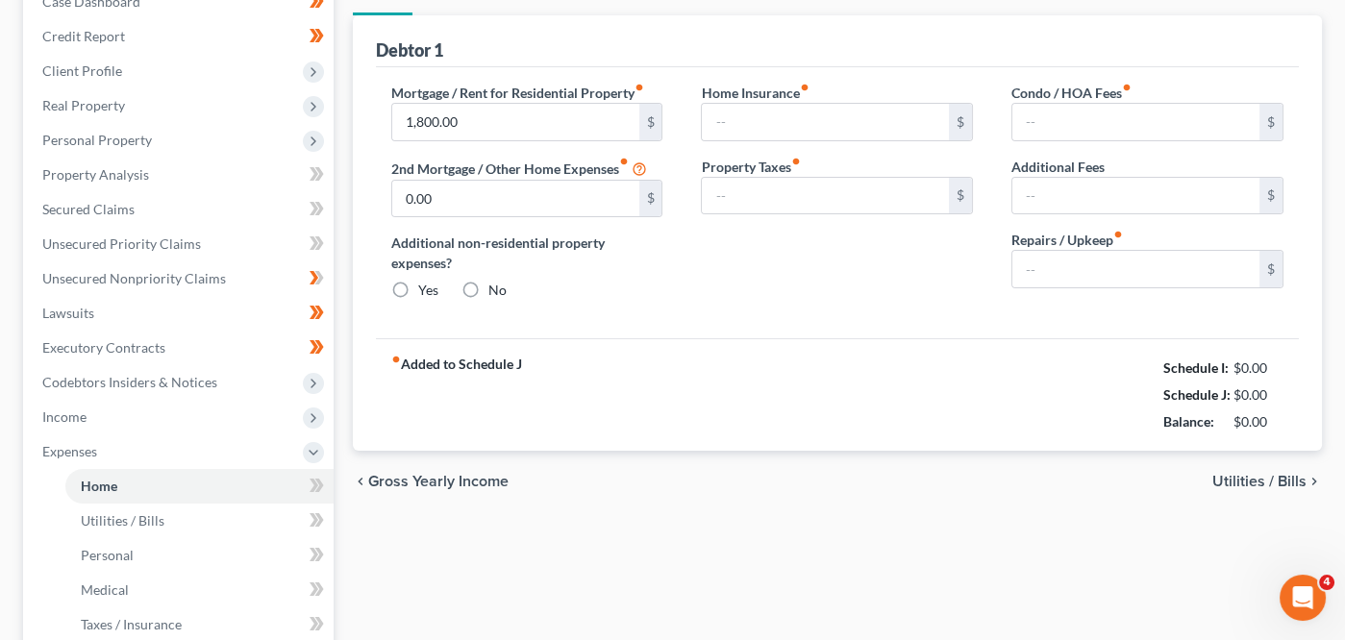
type input "0.00"
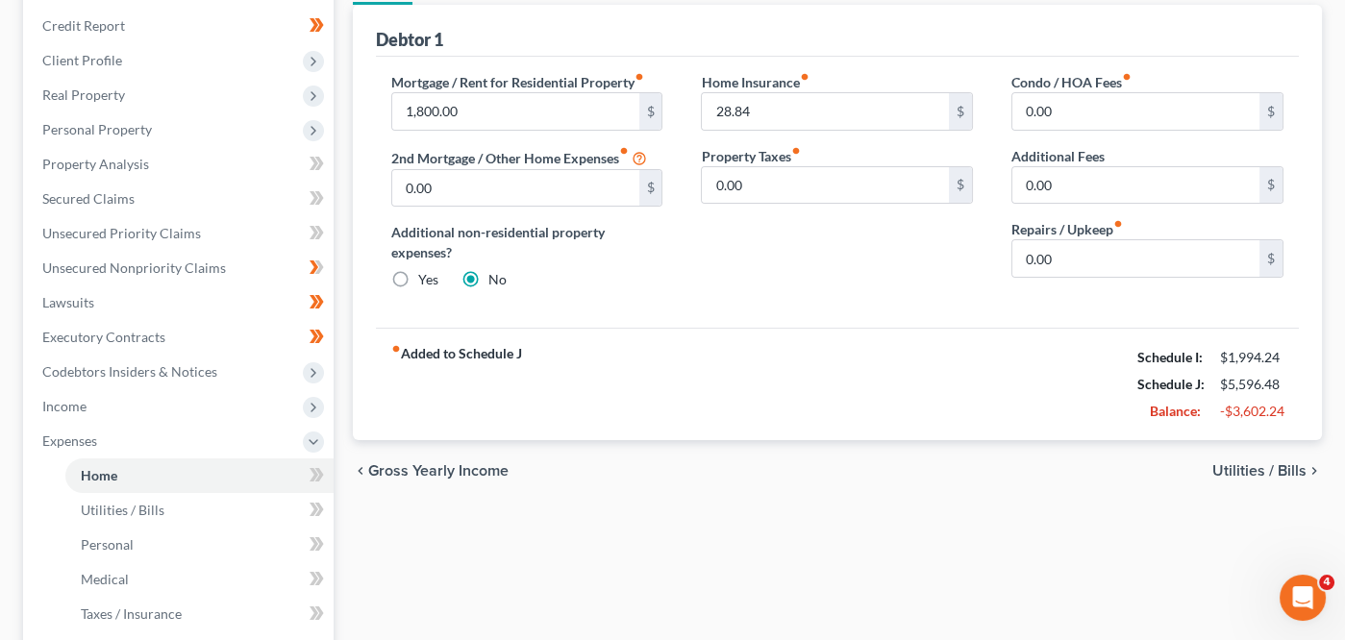
scroll to position [285, 0]
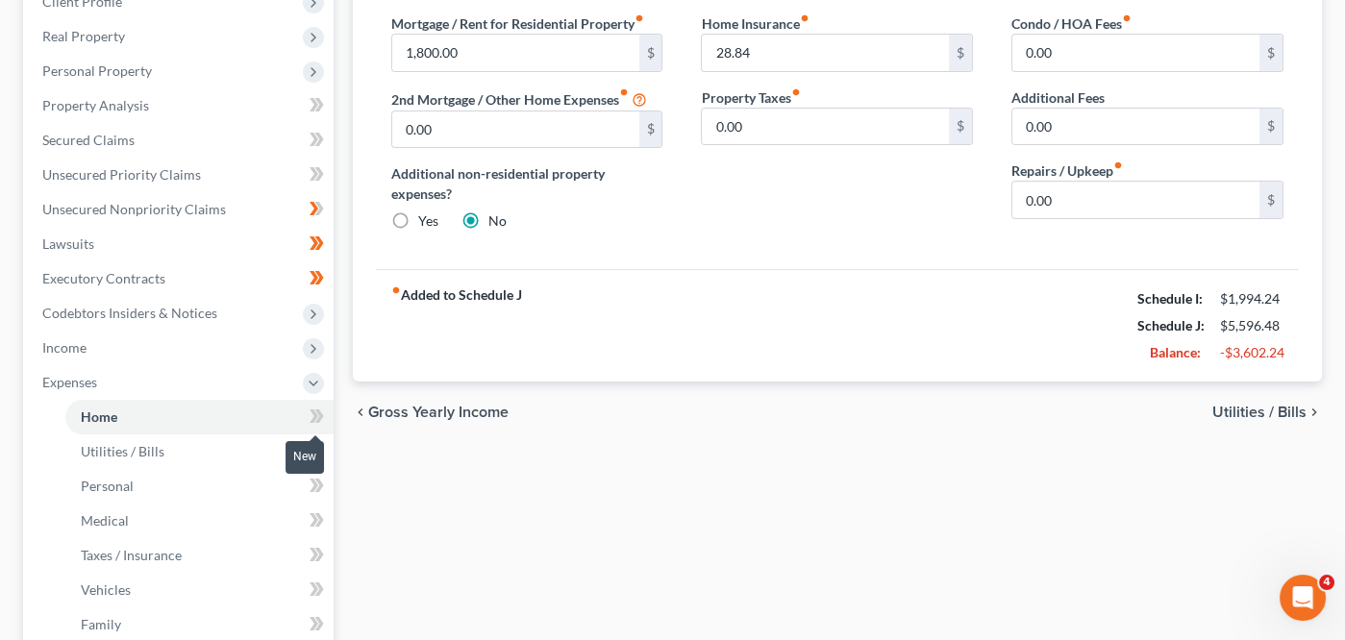
click at [324, 421] on span at bounding box center [317, 419] width 34 height 29
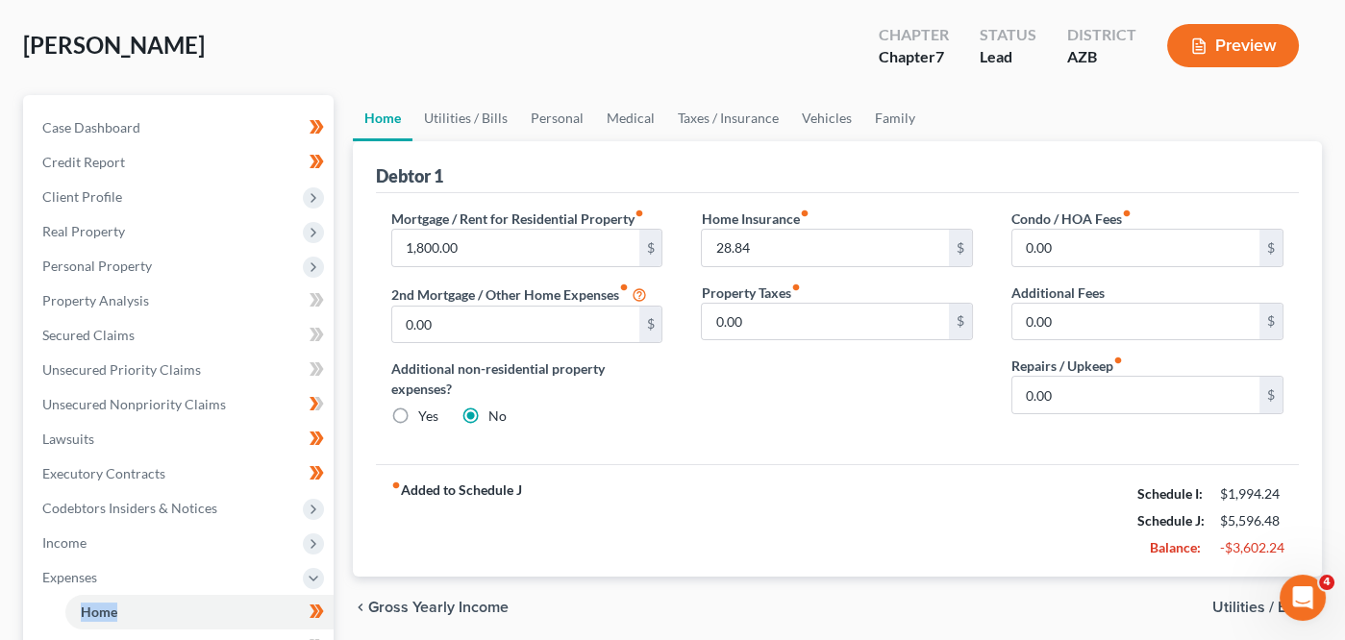
scroll to position [41, 0]
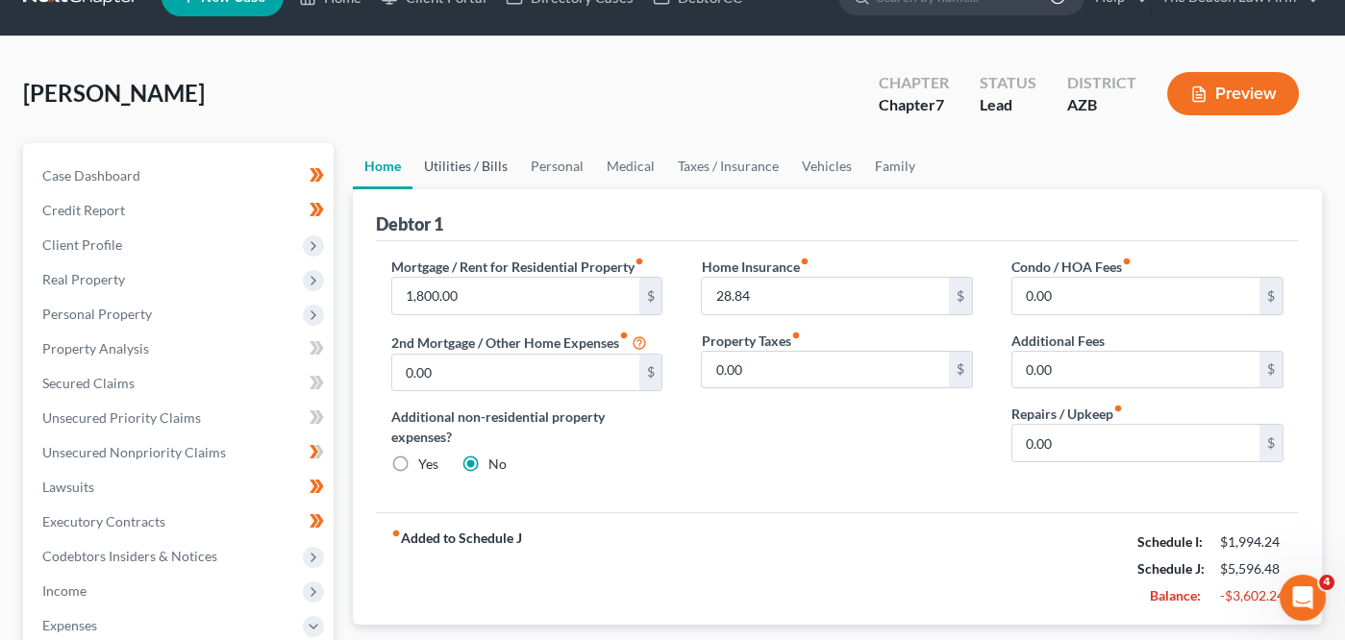
click at [494, 174] on link "Utilities / Bills" at bounding box center [466, 166] width 107 height 46
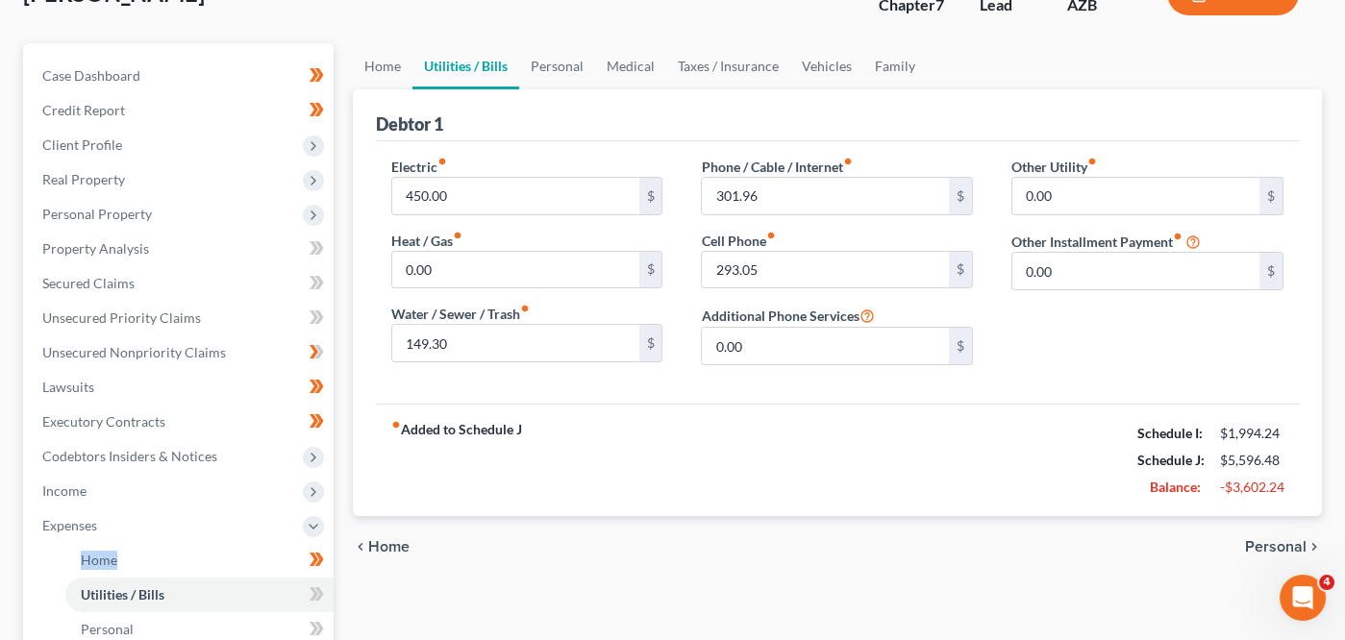
scroll to position [303, 0]
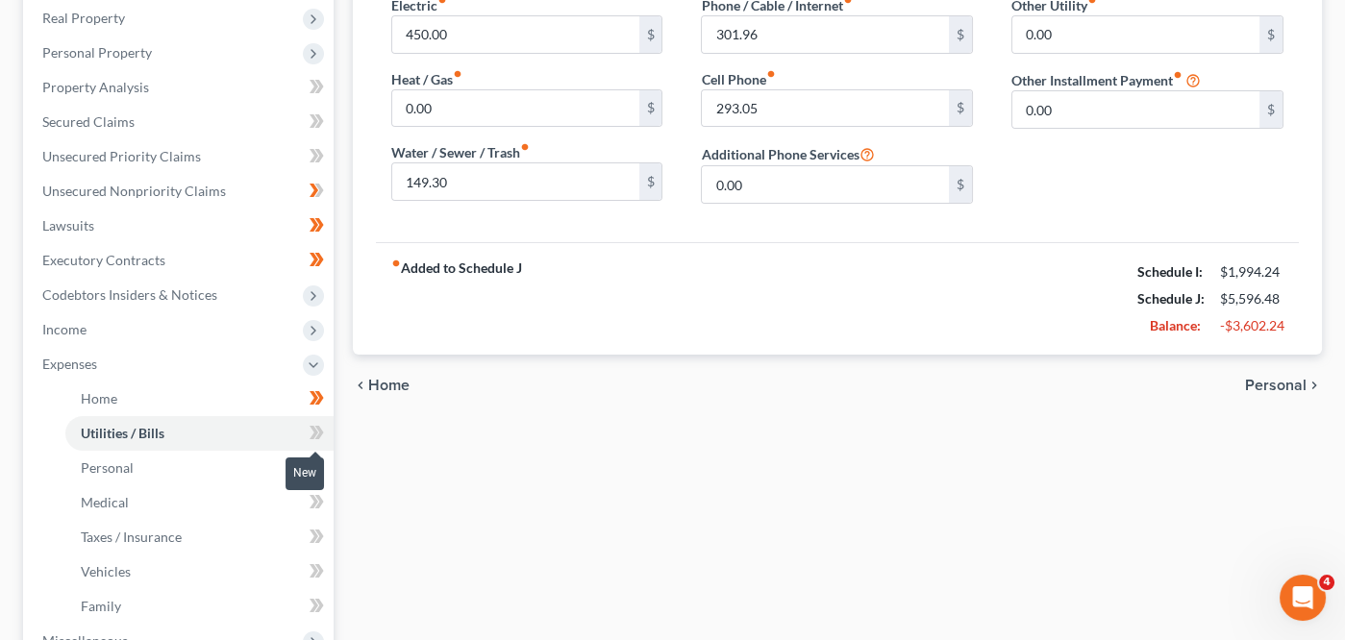
click at [329, 435] on span at bounding box center [317, 435] width 34 height 29
click at [278, 515] on link "Medical" at bounding box center [199, 503] width 268 height 35
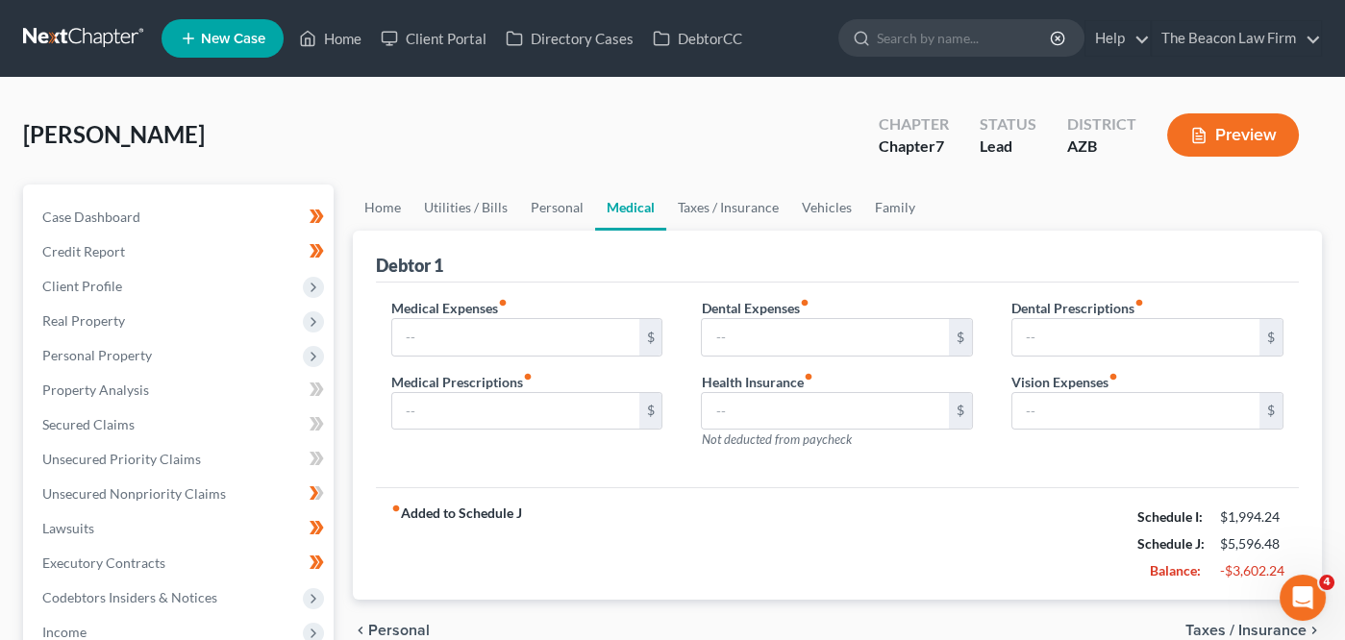
click at [710, 231] on div "Debtor 1" at bounding box center [837, 257] width 923 height 52
click at [714, 218] on link "Taxes / Insurance" at bounding box center [728, 208] width 124 height 46
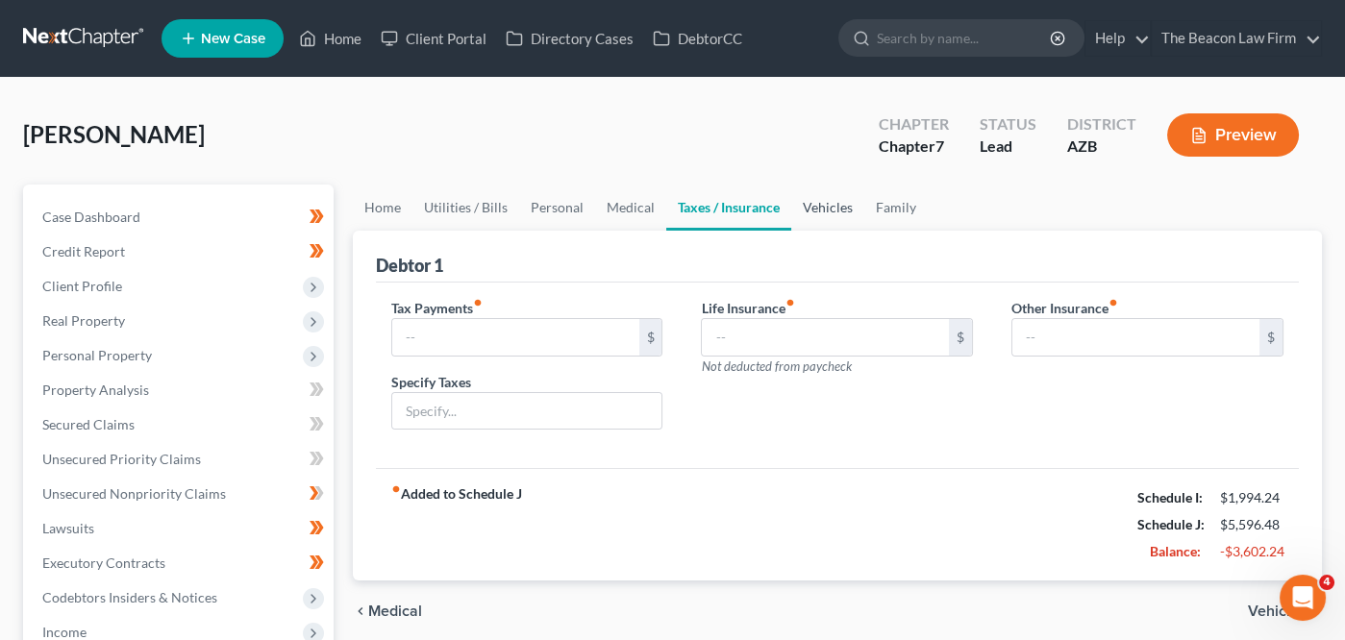
click at [791, 216] on link "Vehicles" at bounding box center [827, 208] width 73 height 46
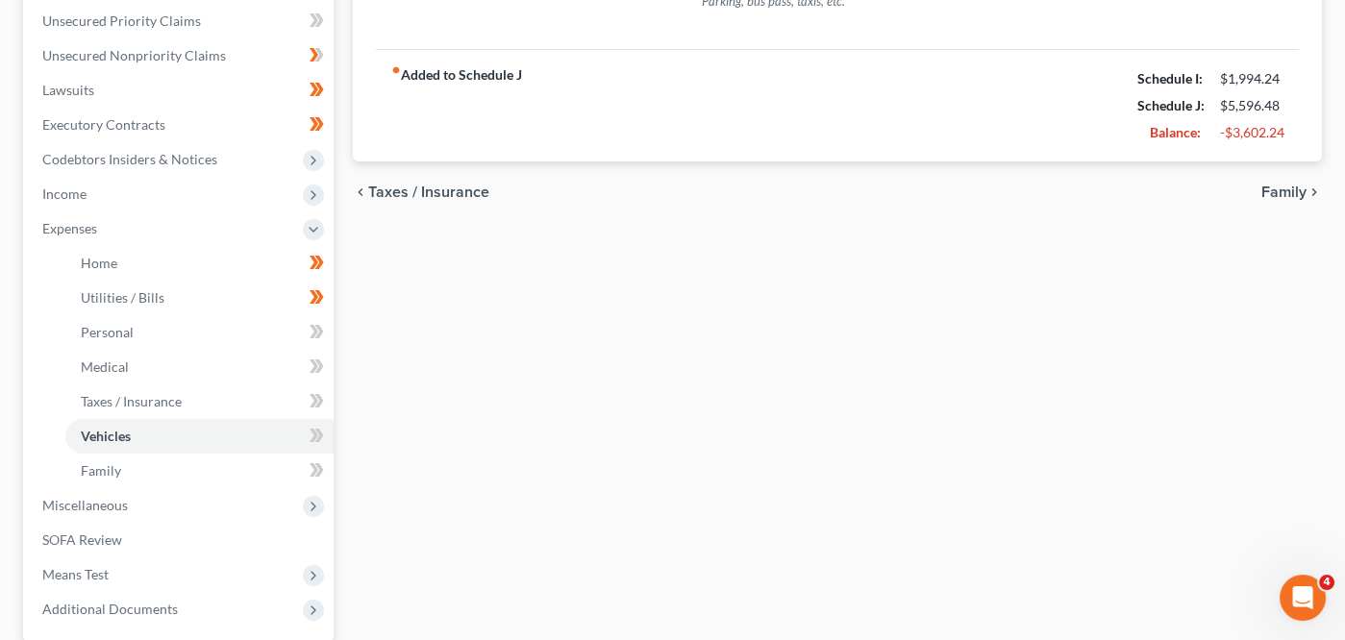
scroll to position [460, 0]
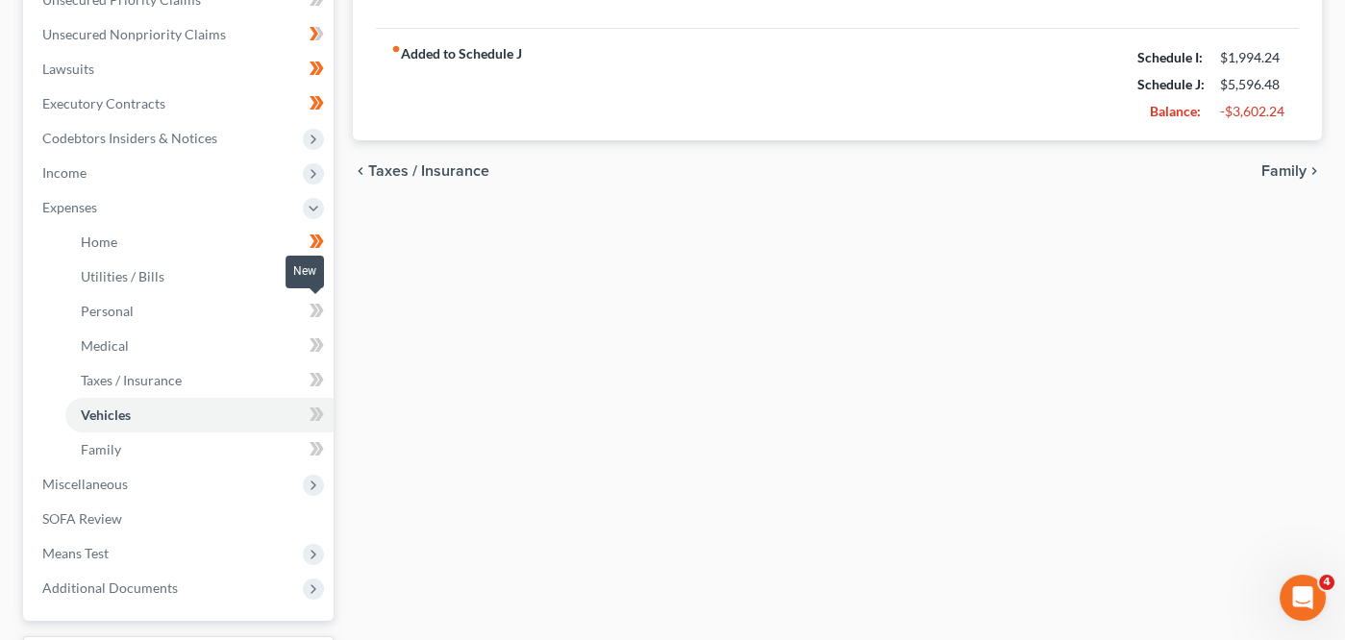
click at [312, 304] on icon at bounding box center [314, 310] width 9 height 13
click at [311, 307] on icon at bounding box center [317, 311] width 14 height 24
click at [303, 343] on span at bounding box center [317, 348] width 34 height 29
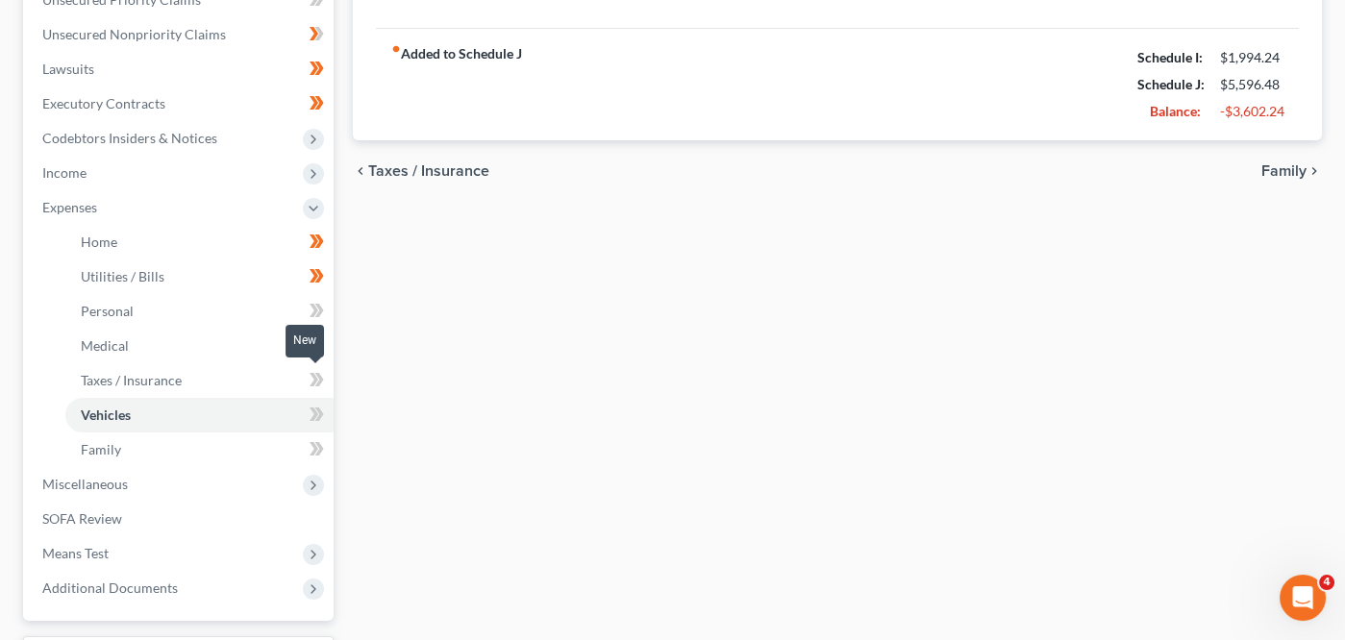
click at [310, 373] on icon at bounding box center [317, 380] width 14 height 24
click at [306, 415] on span at bounding box center [317, 417] width 34 height 29
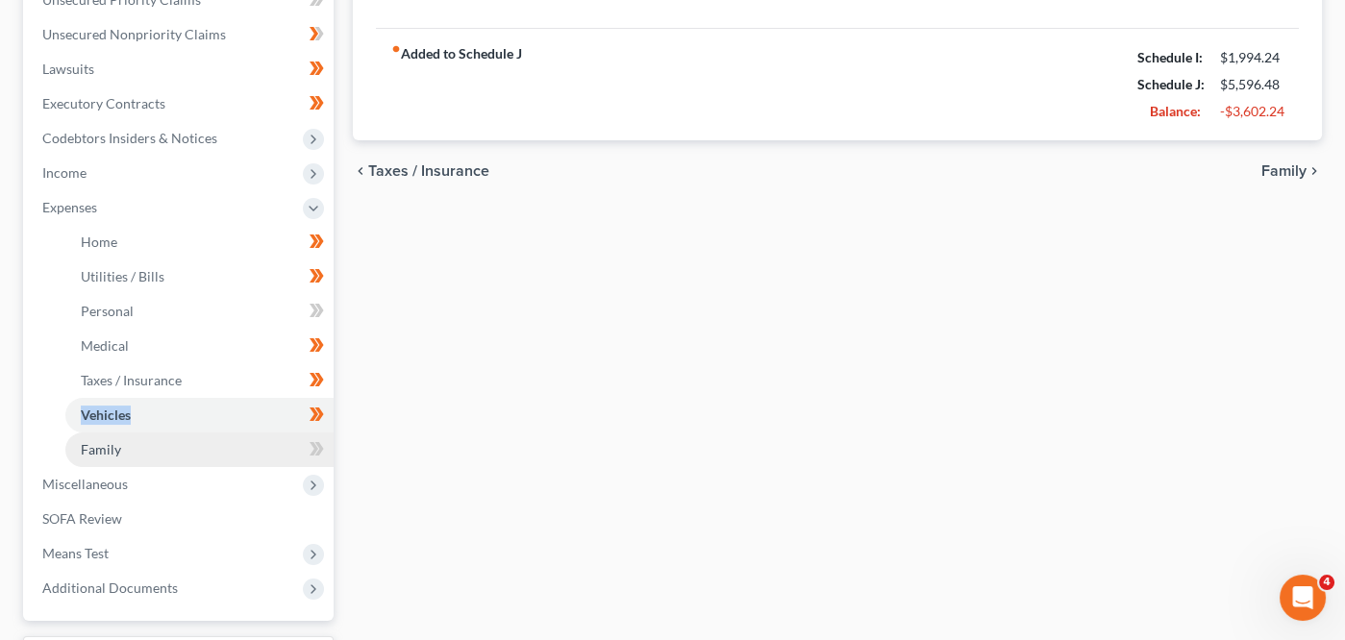
click at [294, 438] on link "Family" at bounding box center [199, 450] width 268 height 35
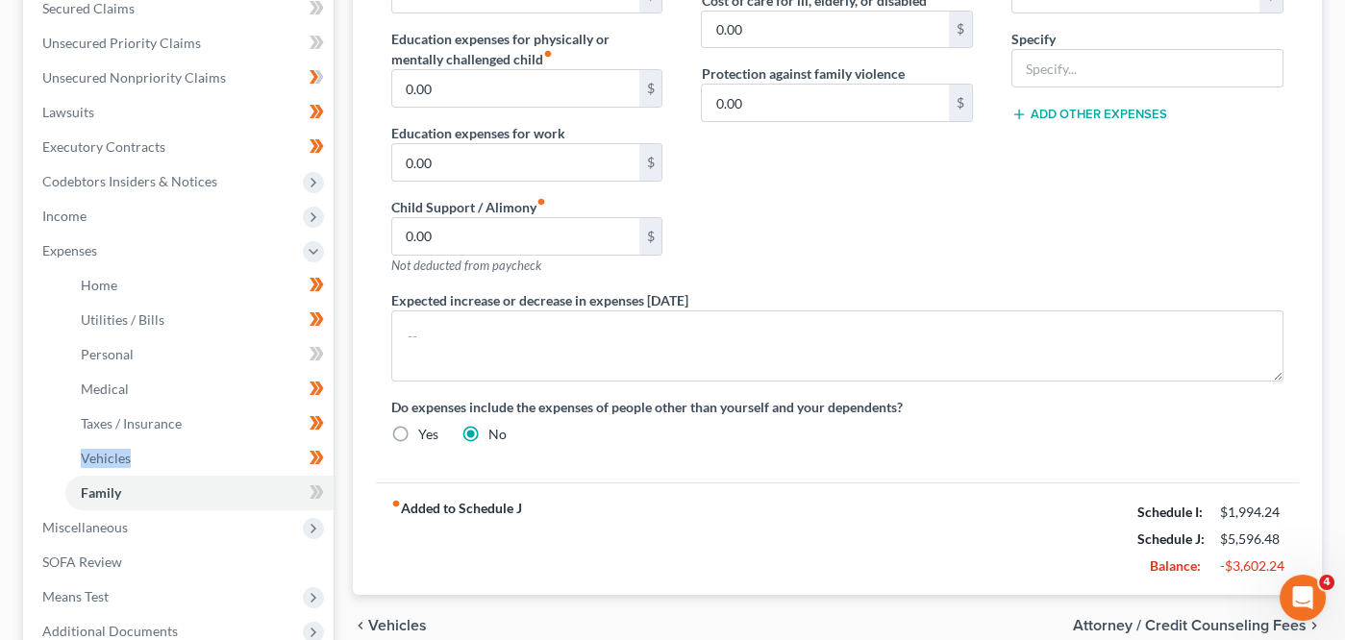
scroll to position [414, 0]
click at [331, 493] on span at bounding box center [317, 497] width 34 height 29
click at [332, 493] on span at bounding box center [317, 497] width 34 height 29
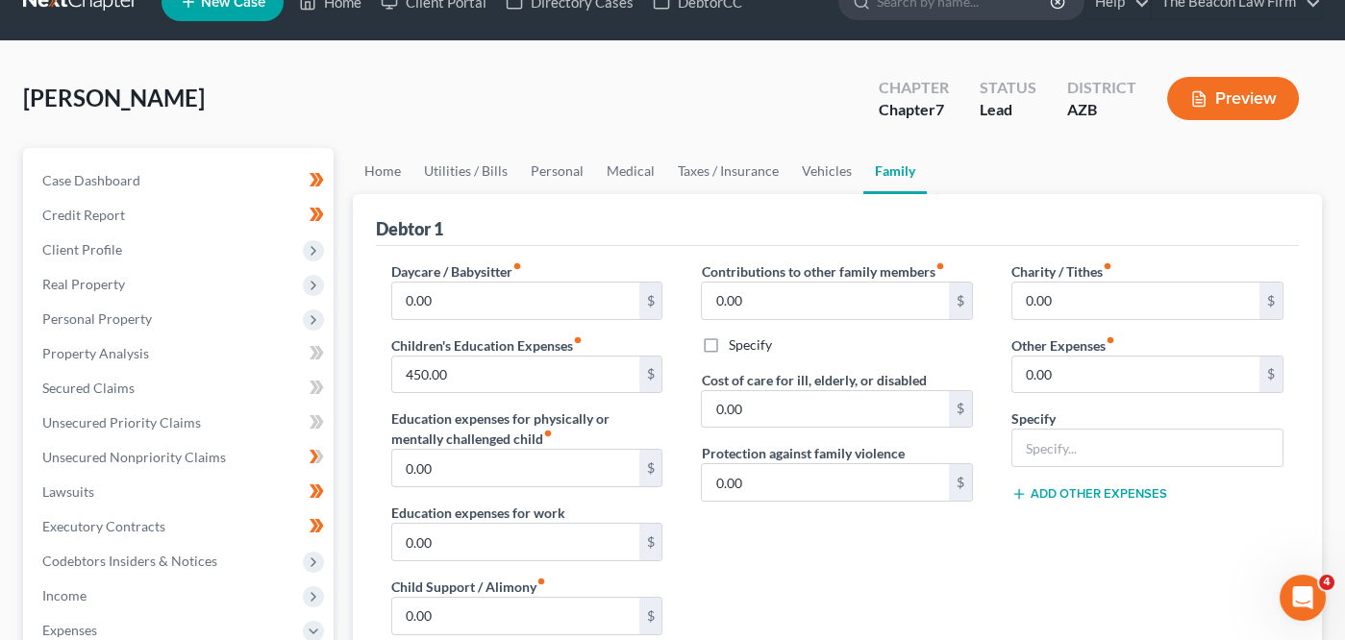
scroll to position [22, 0]
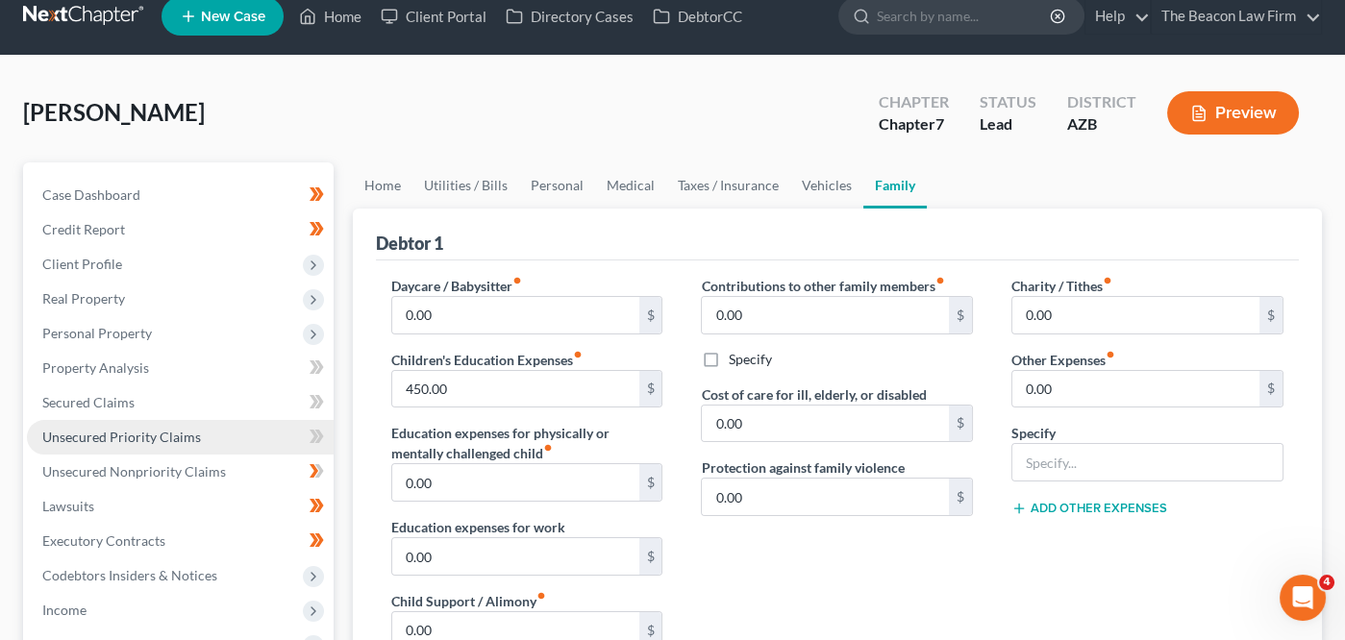
click at [163, 434] on span "Unsecured Priority Claims" at bounding box center [121, 437] width 159 height 16
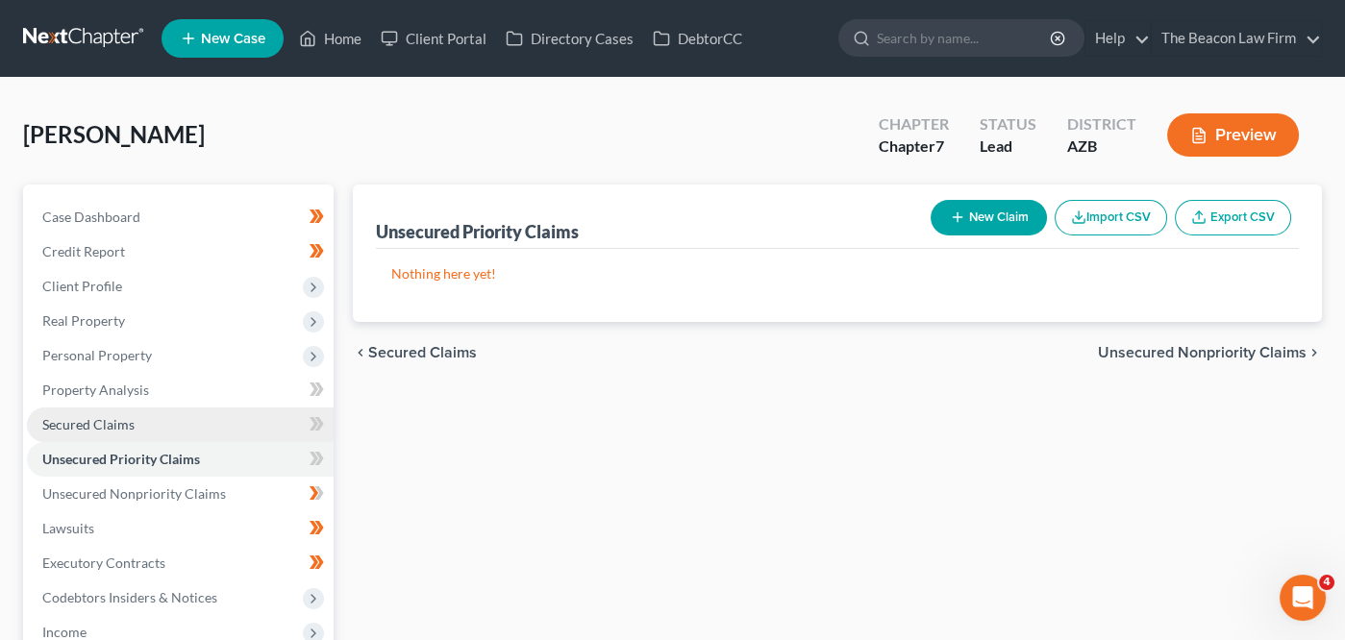
click at [169, 416] on link "Secured Claims" at bounding box center [180, 425] width 307 height 35
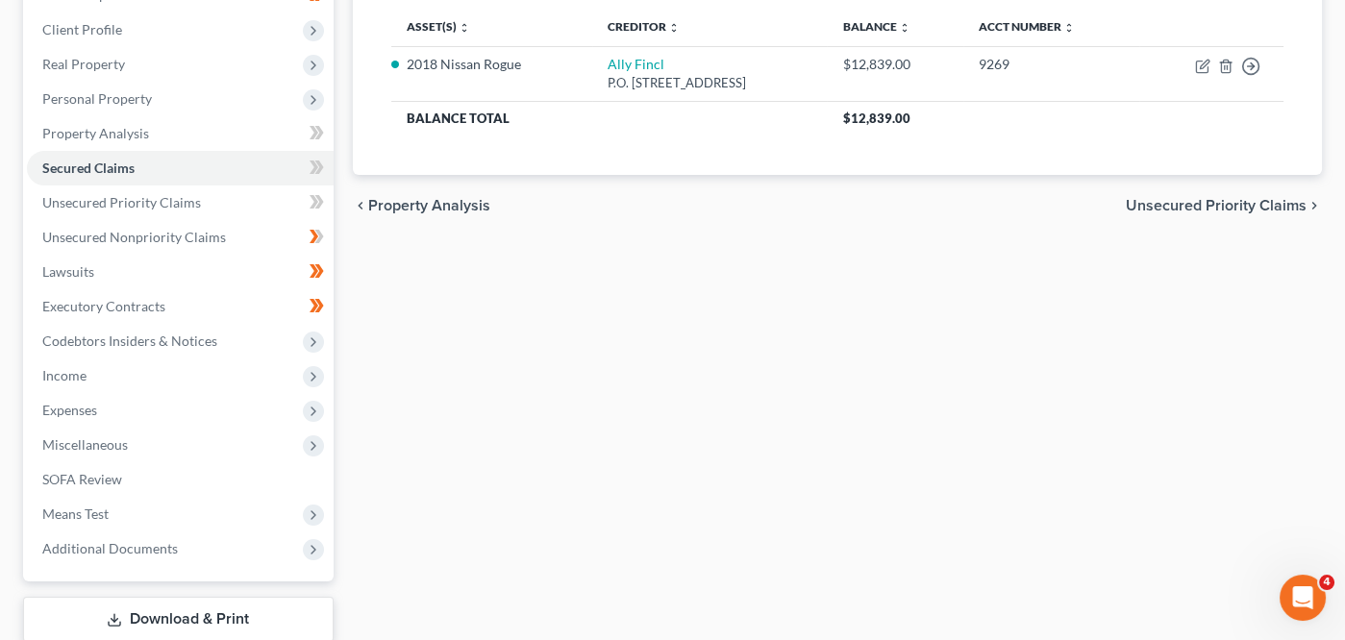
scroll to position [357, 0]
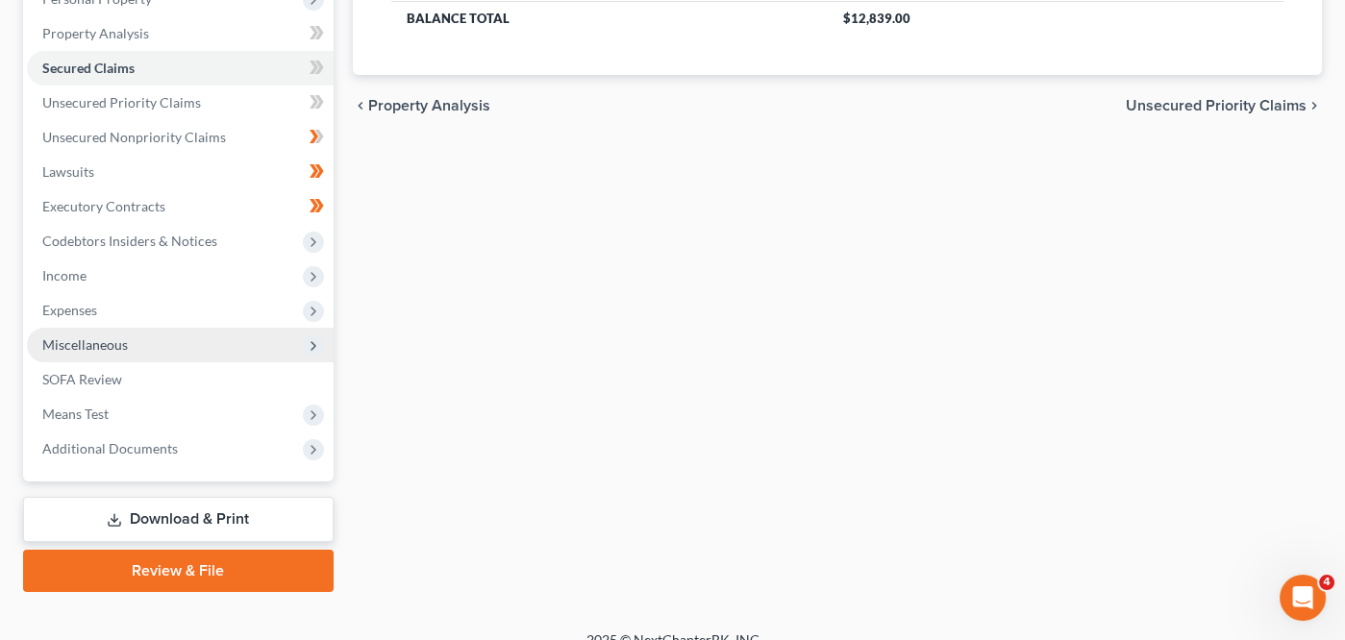
click at [227, 332] on span "Miscellaneous" at bounding box center [180, 345] width 307 height 35
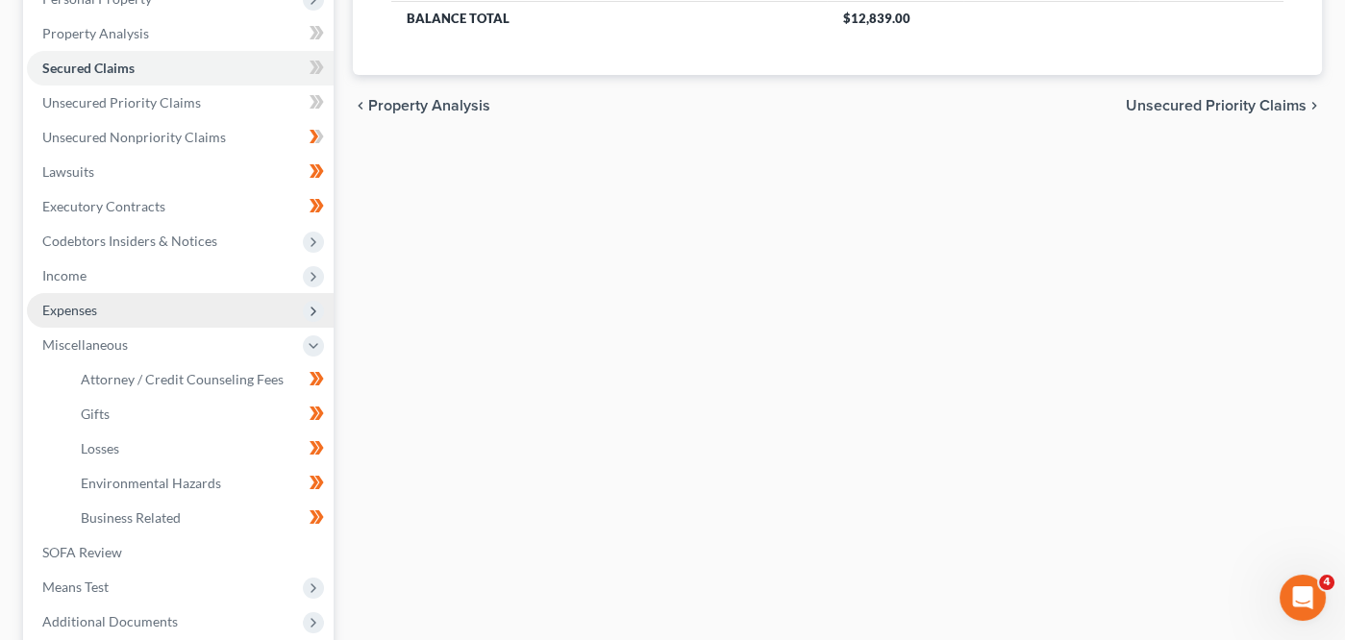
click at [238, 303] on span "Expenses" at bounding box center [180, 310] width 307 height 35
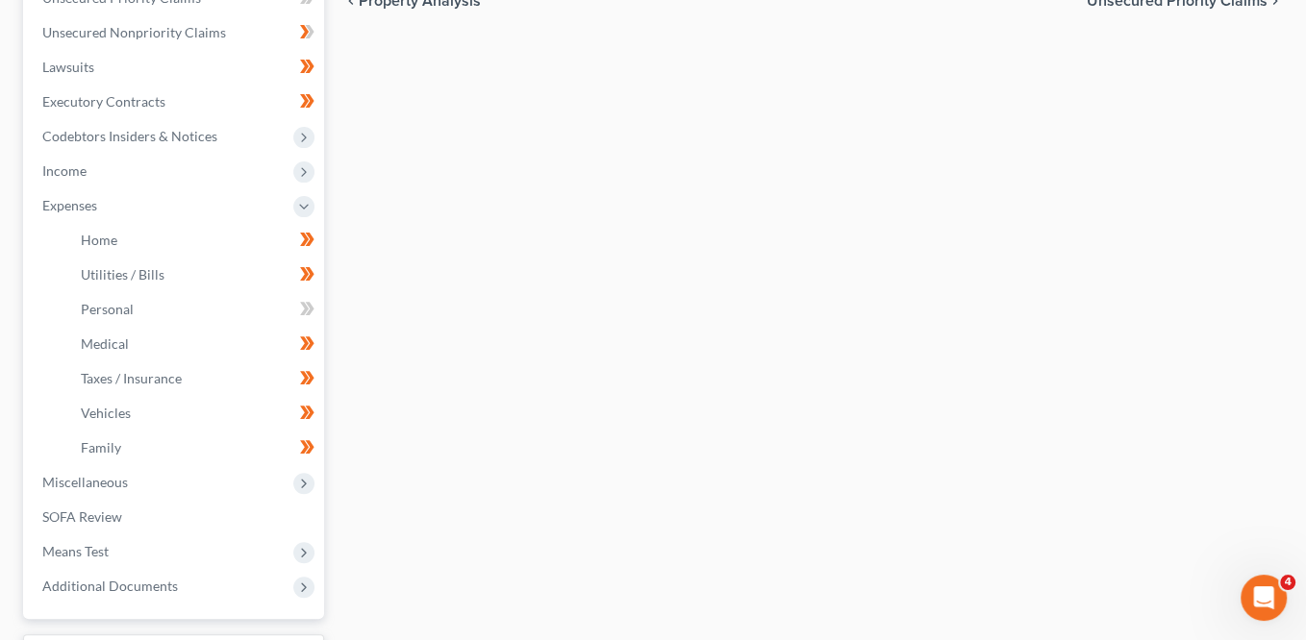
scroll to position [533, 0]
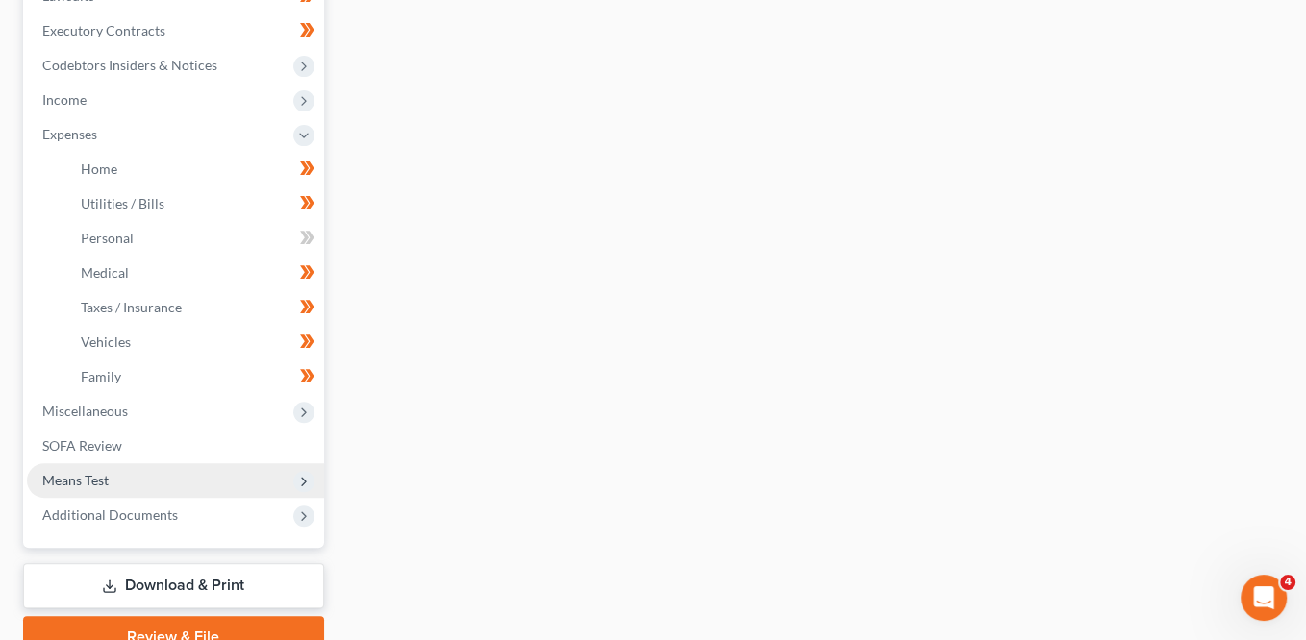
click at [127, 476] on span "Means Test" at bounding box center [175, 480] width 297 height 35
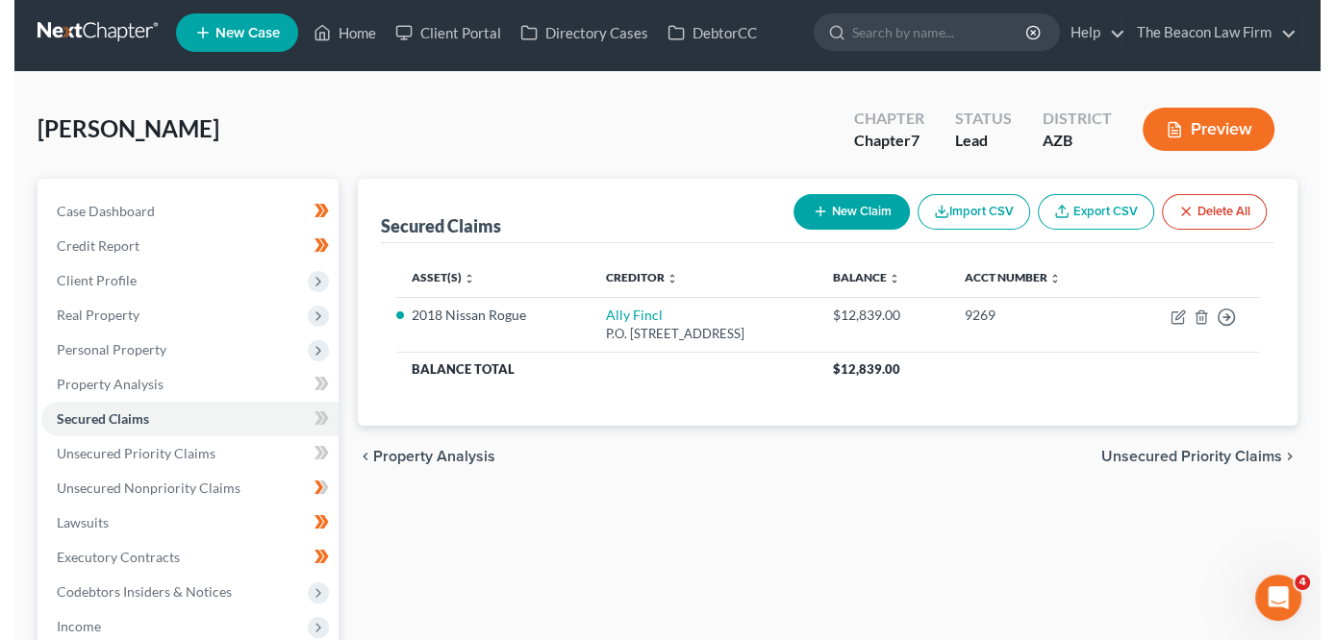
scroll to position [0, 0]
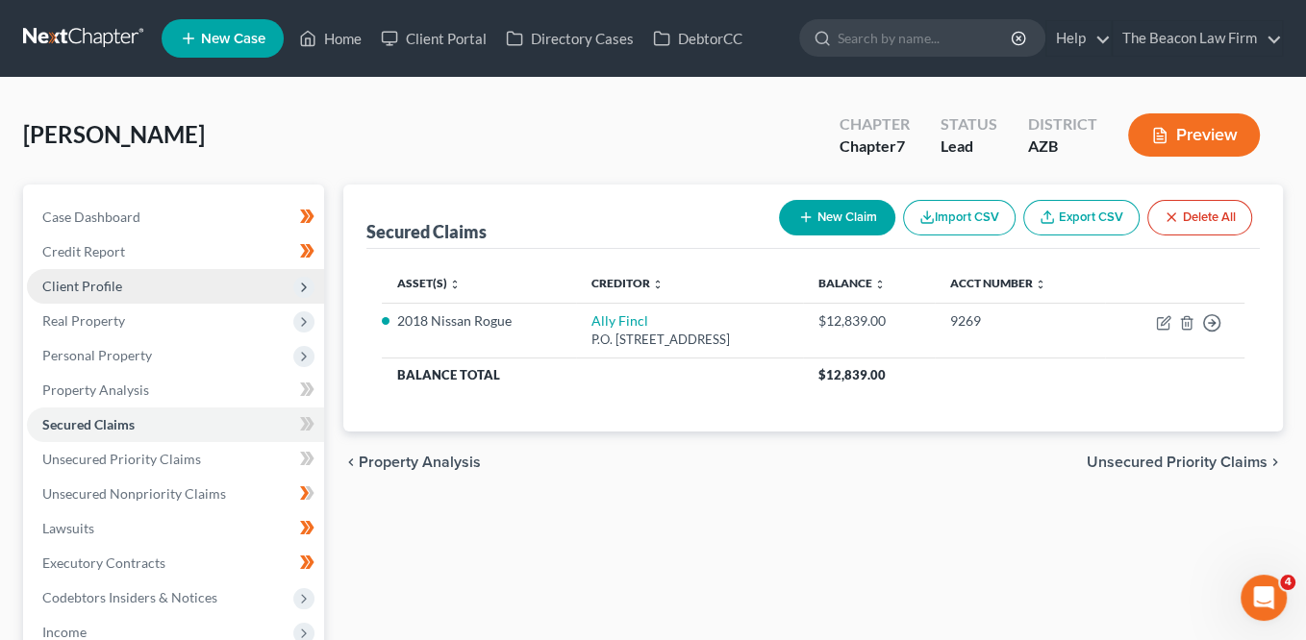
click at [203, 284] on span "Client Profile" at bounding box center [175, 286] width 297 height 35
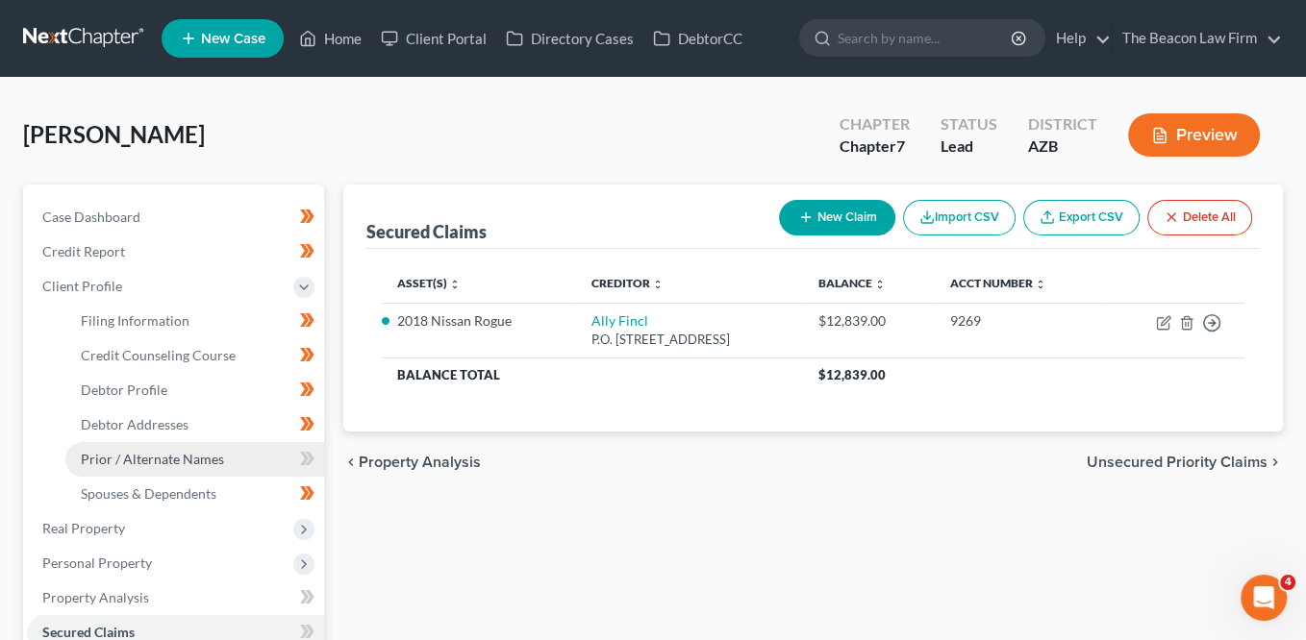
click at [168, 445] on link "Prior / Alternate Names" at bounding box center [194, 459] width 259 height 35
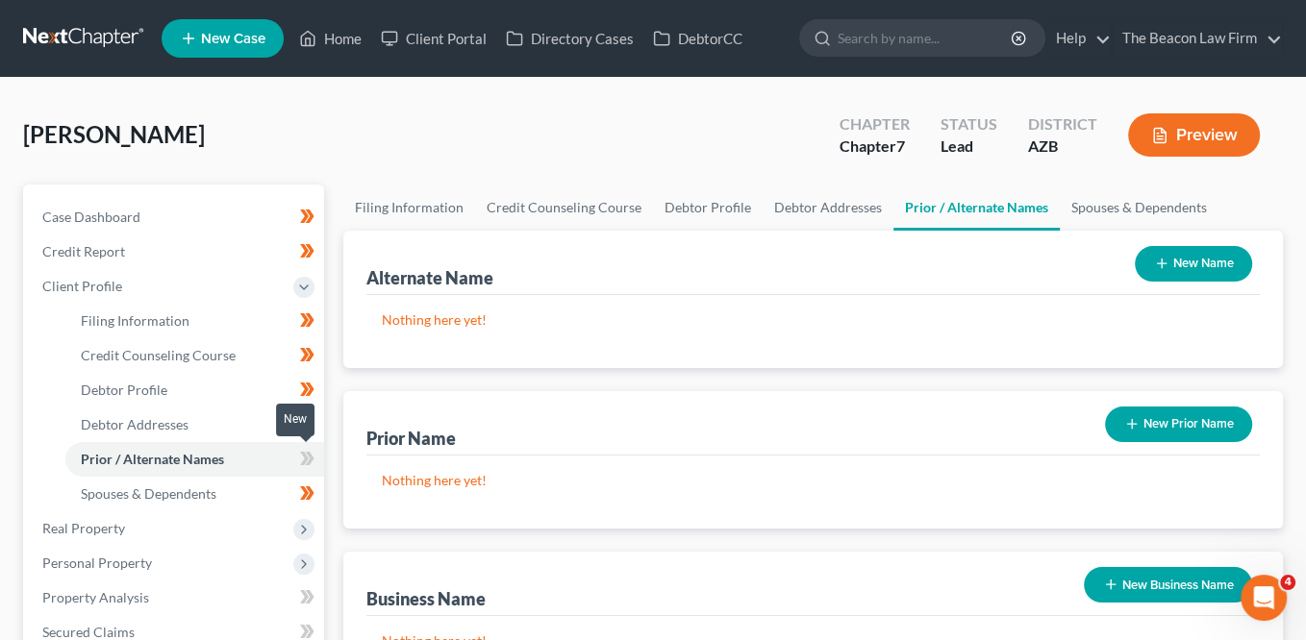
click at [318, 463] on span at bounding box center [307, 461] width 34 height 29
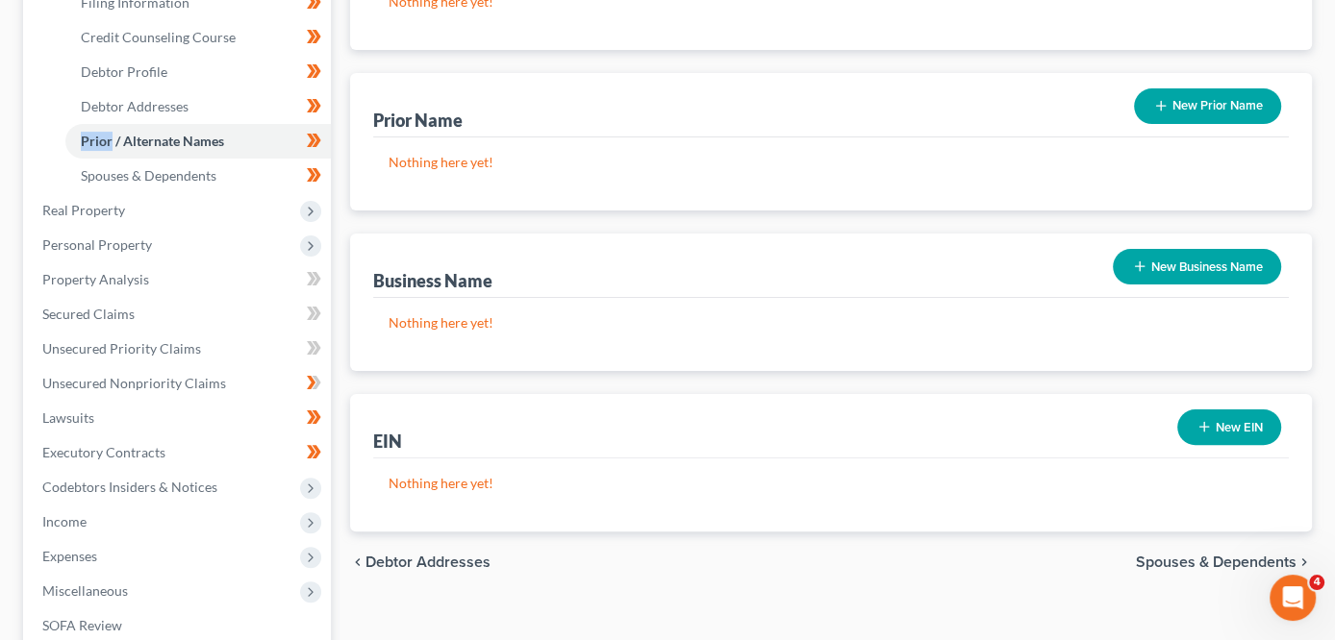
scroll to position [314, 0]
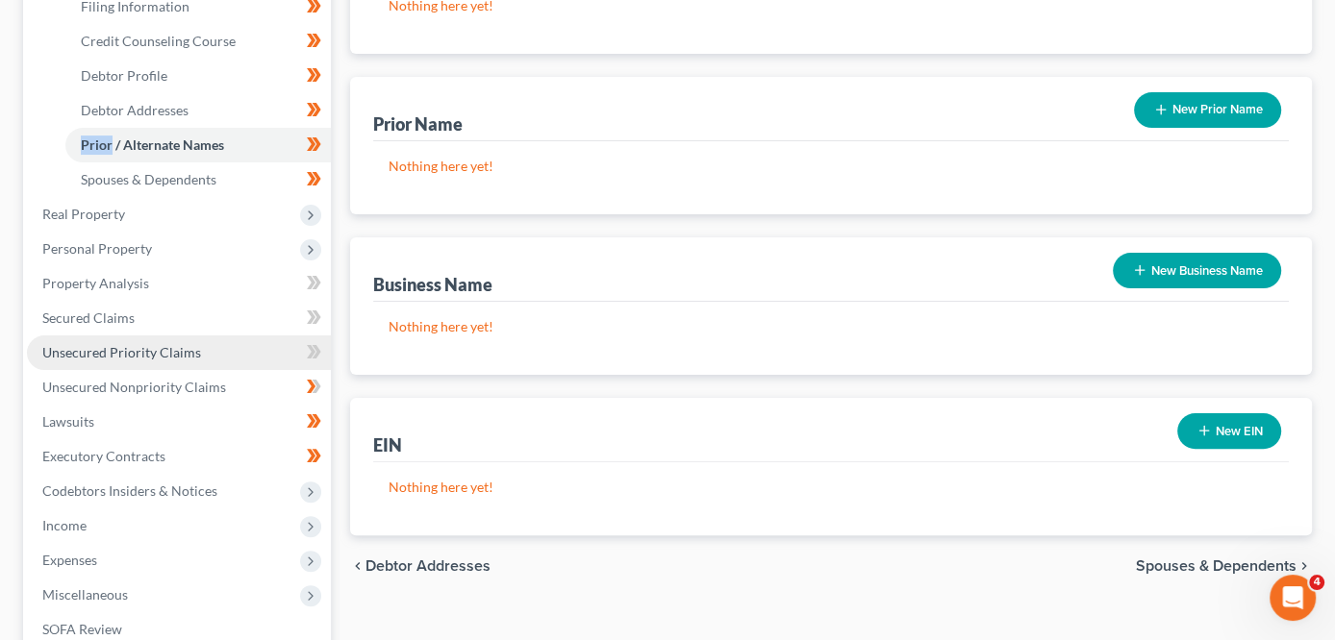
click at [156, 345] on span "Unsecured Priority Claims" at bounding box center [121, 352] width 159 height 16
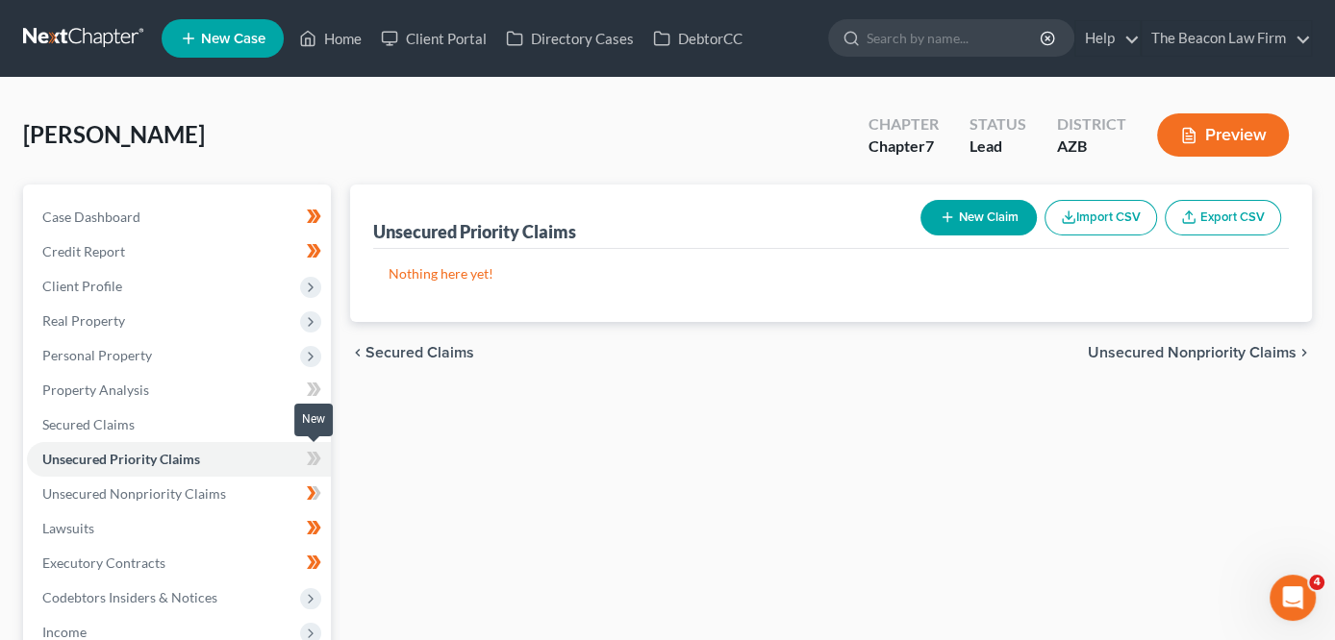
click at [322, 452] on span at bounding box center [314, 461] width 34 height 29
click at [322, 451] on span at bounding box center [314, 461] width 34 height 29
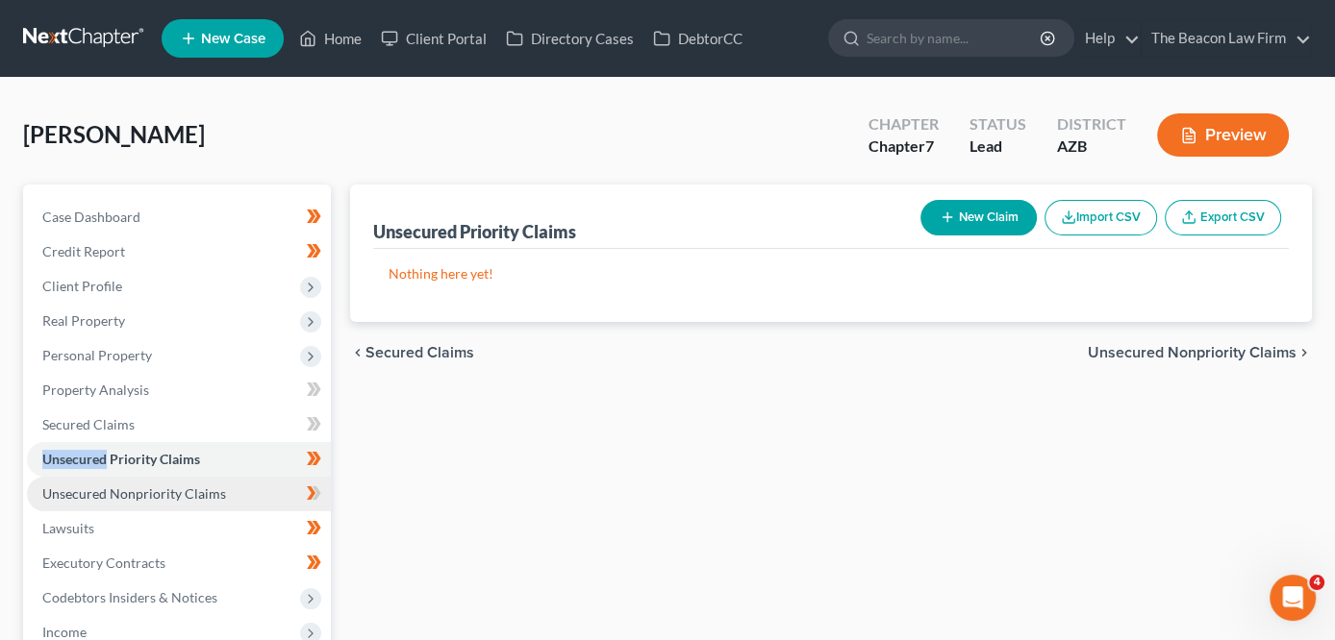
click at [229, 488] on link "Unsecured Nonpriority Claims" at bounding box center [179, 494] width 304 height 35
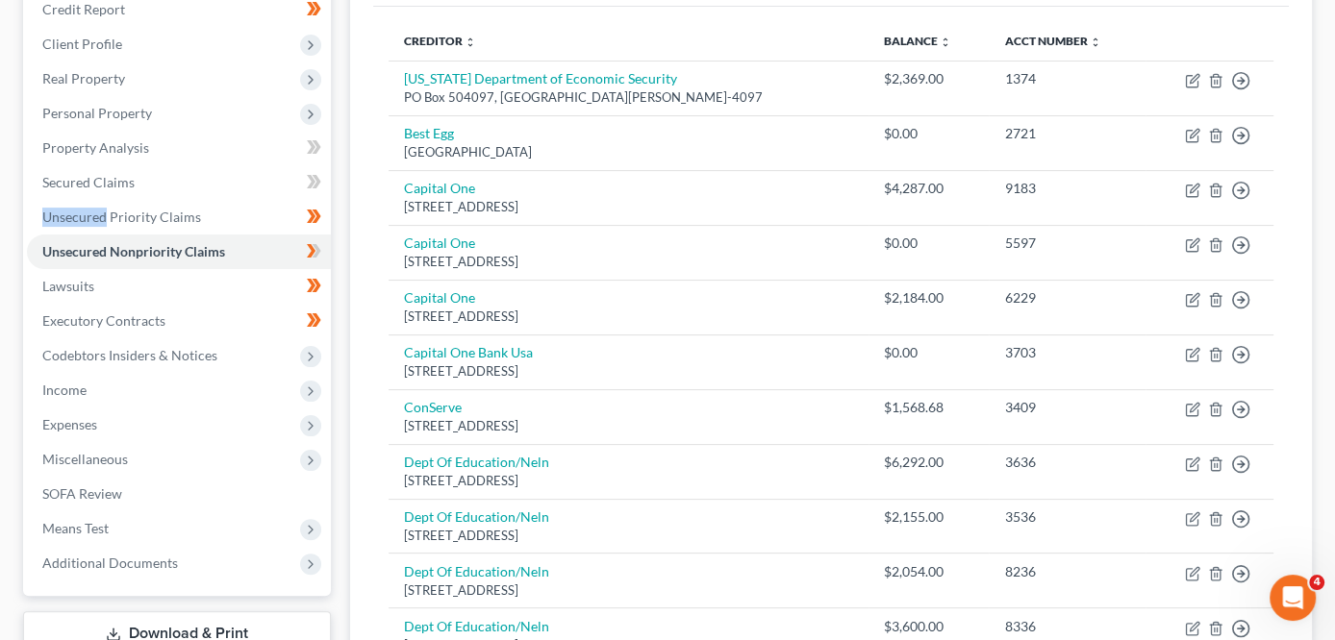
scroll to position [251, 0]
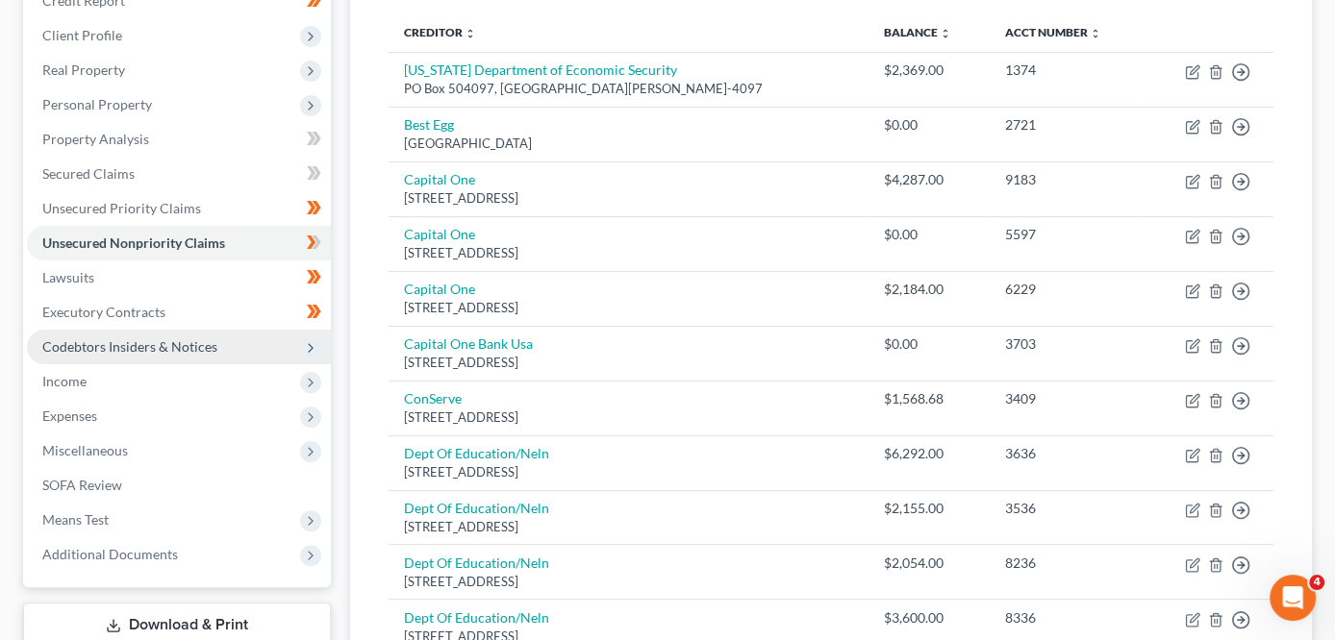
click at [132, 344] on span "Codebtors Insiders & Notices" at bounding box center [129, 346] width 175 height 16
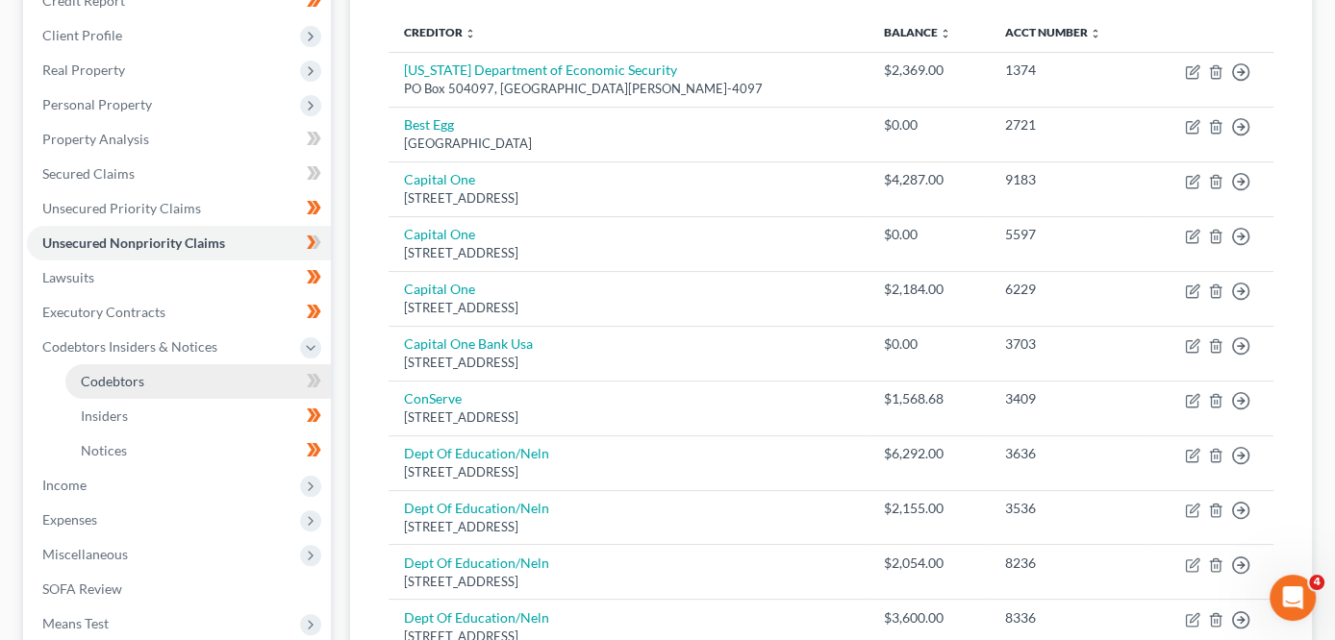
click at [124, 388] on link "Codebtors" at bounding box center [197, 381] width 265 height 35
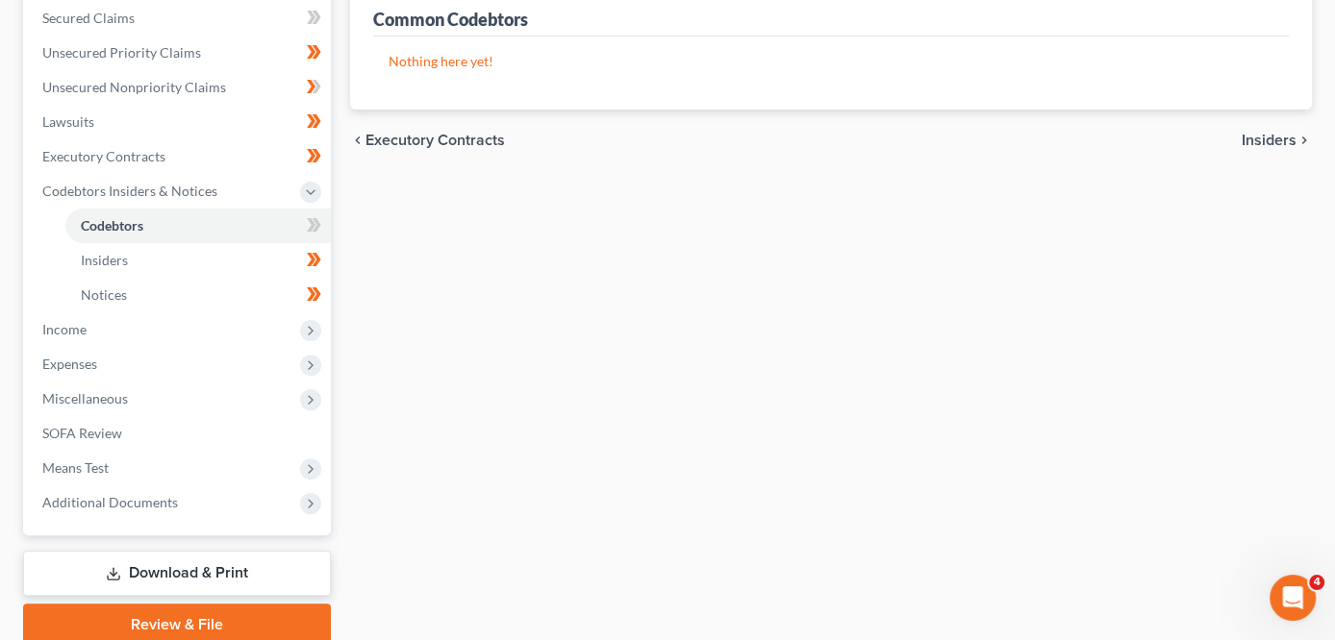
scroll to position [407, 0]
click at [226, 348] on span "Expenses" at bounding box center [179, 364] width 304 height 35
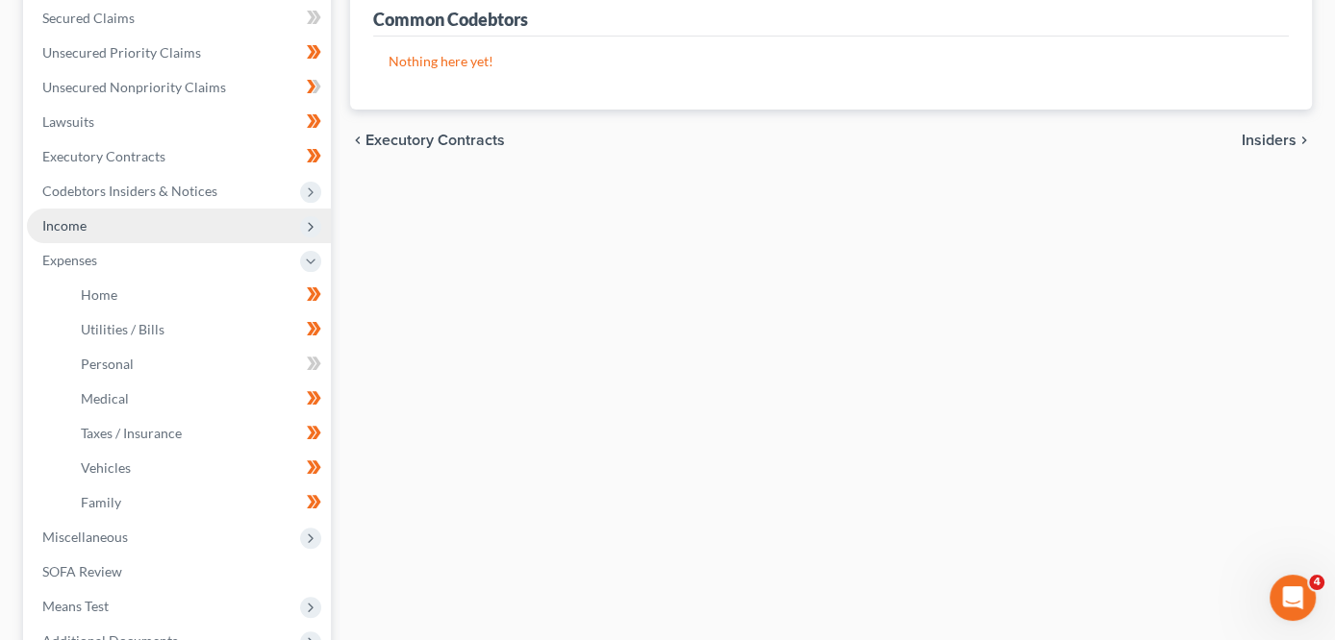
click at [217, 213] on span "Income" at bounding box center [179, 226] width 304 height 35
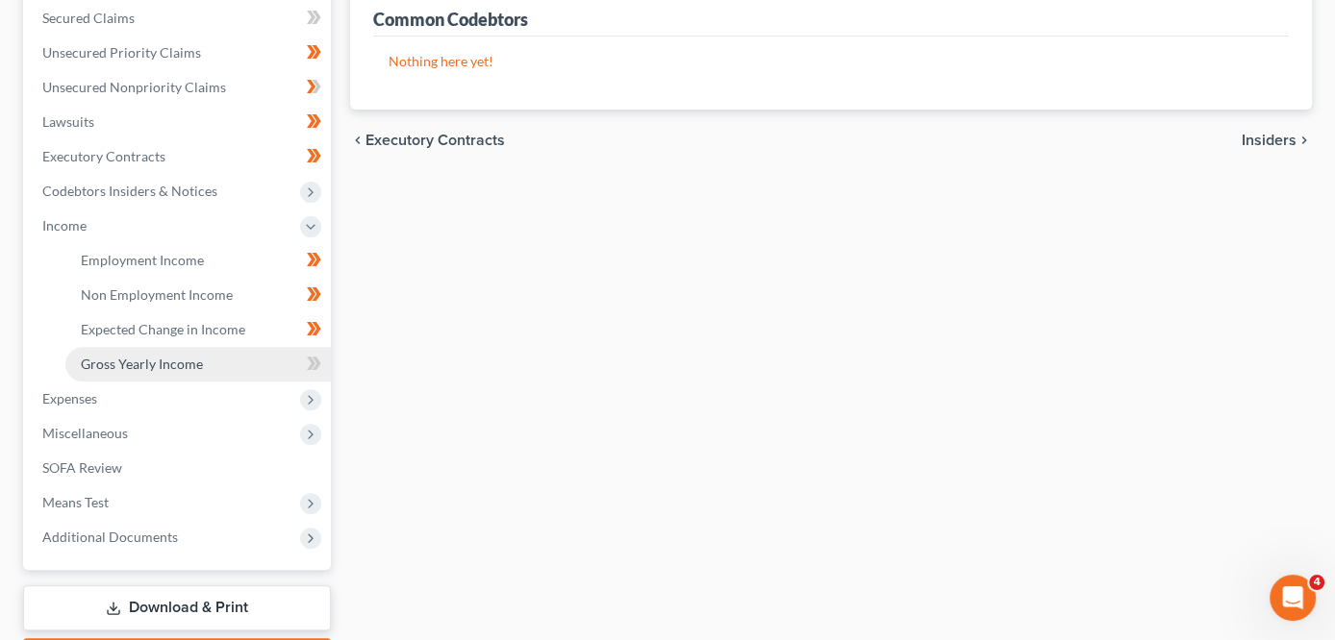
click at [198, 351] on link "Gross Yearly Income" at bounding box center [197, 364] width 265 height 35
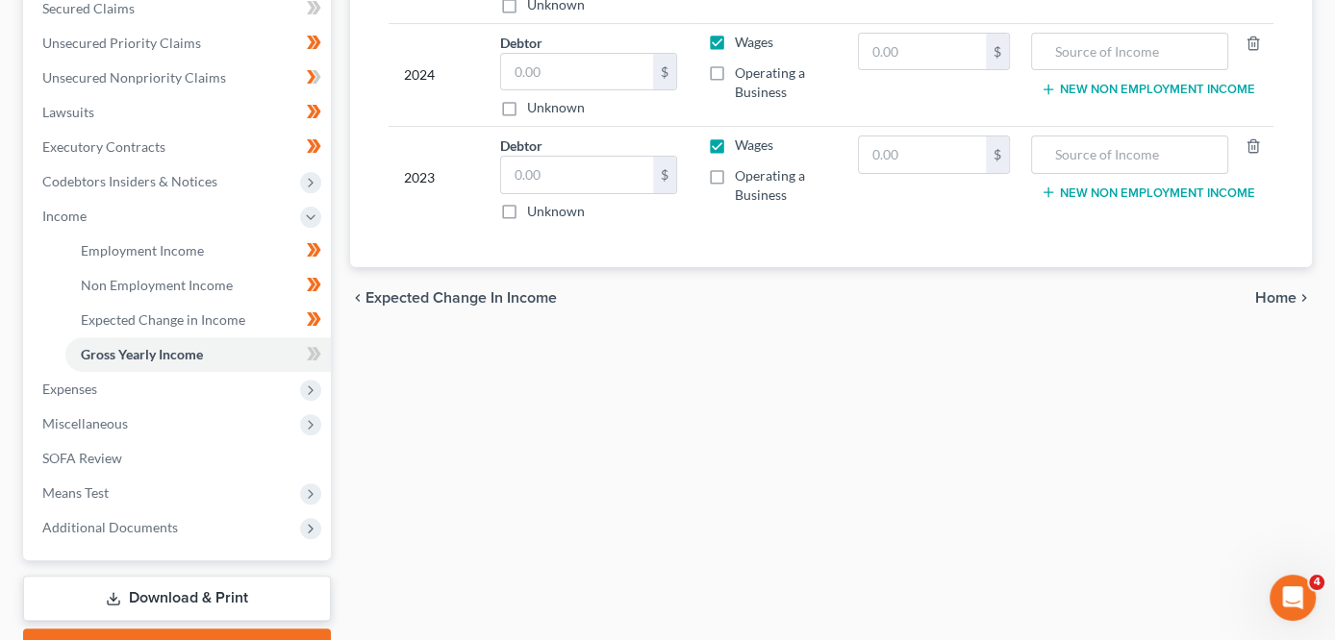
scroll to position [477, 0]
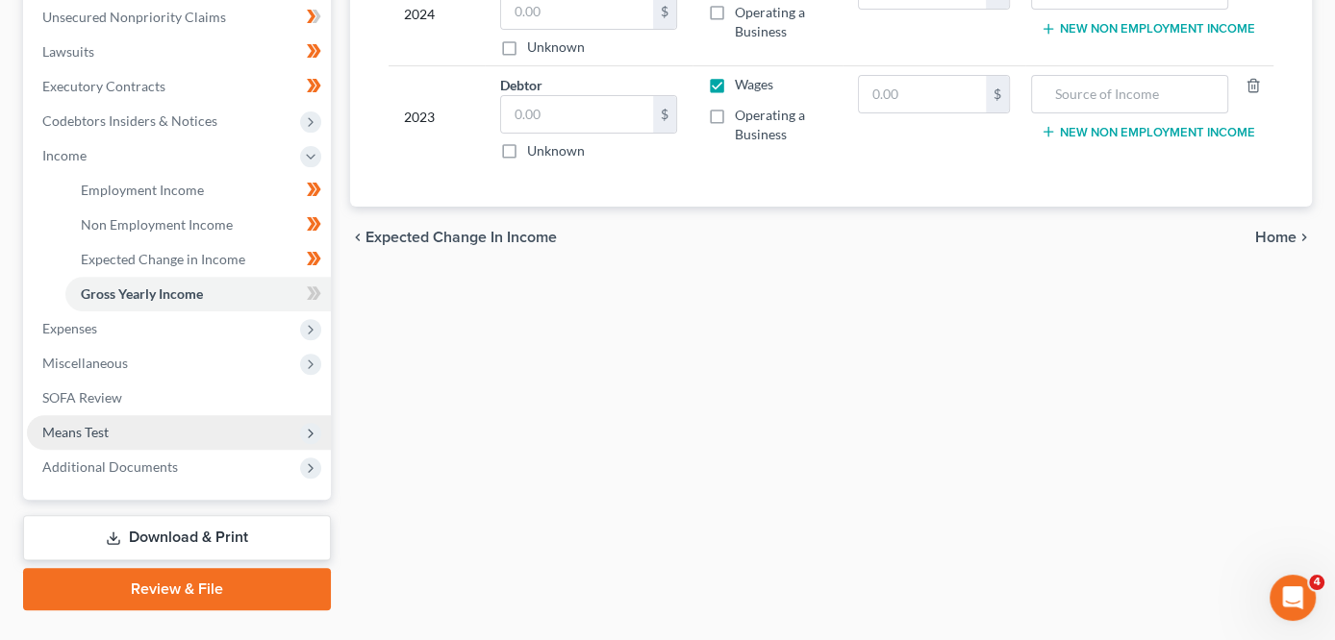
click at [217, 430] on span "Means Test" at bounding box center [179, 432] width 304 height 35
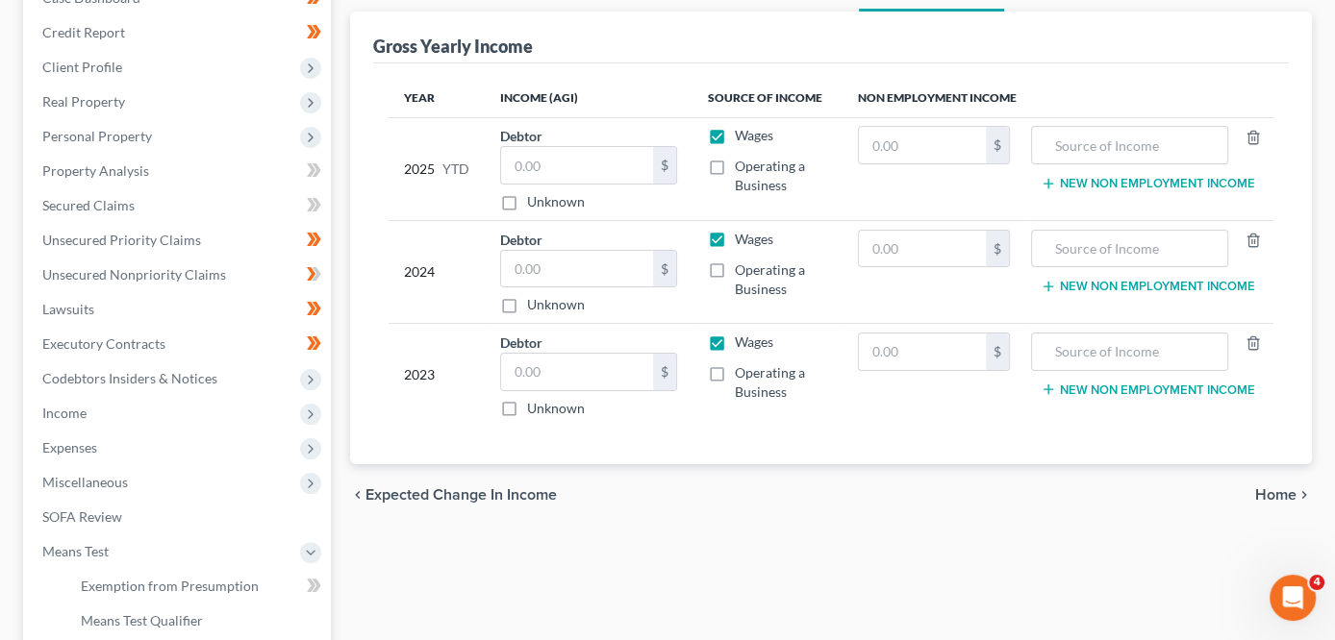
scroll to position [69, 0]
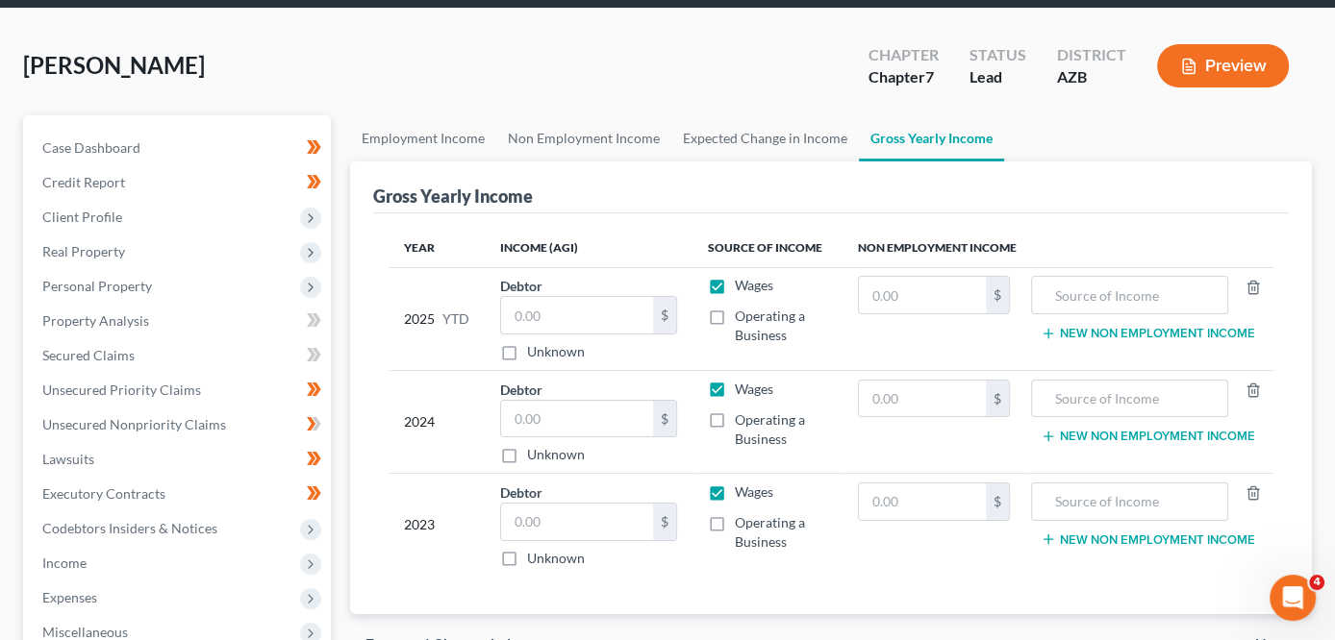
click at [343, 62] on div "[PERSON_NAME] Upgraded Chapter Chapter 7 Status Lead District [GEOGRAPHIC_DATA]…" at bounding box center [667, 74] width 1289 height 84
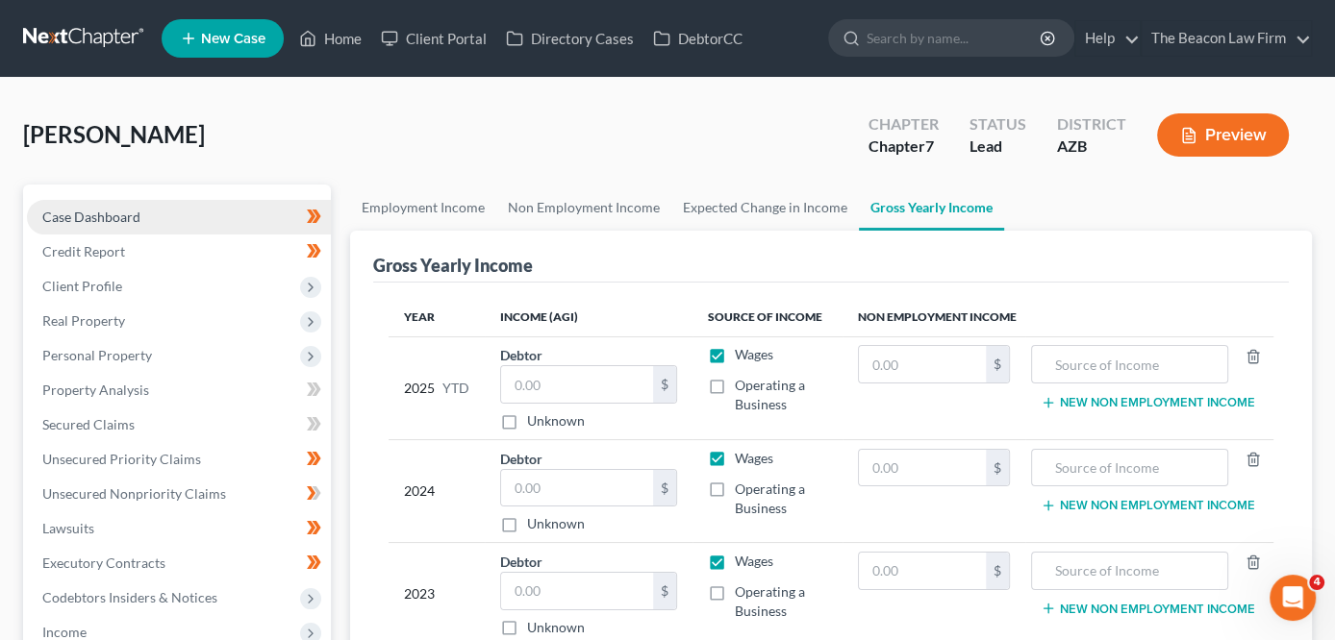
click at [88, 216] on span "Case Dashboard" at bounding box center [91, 217] width 98 height 16
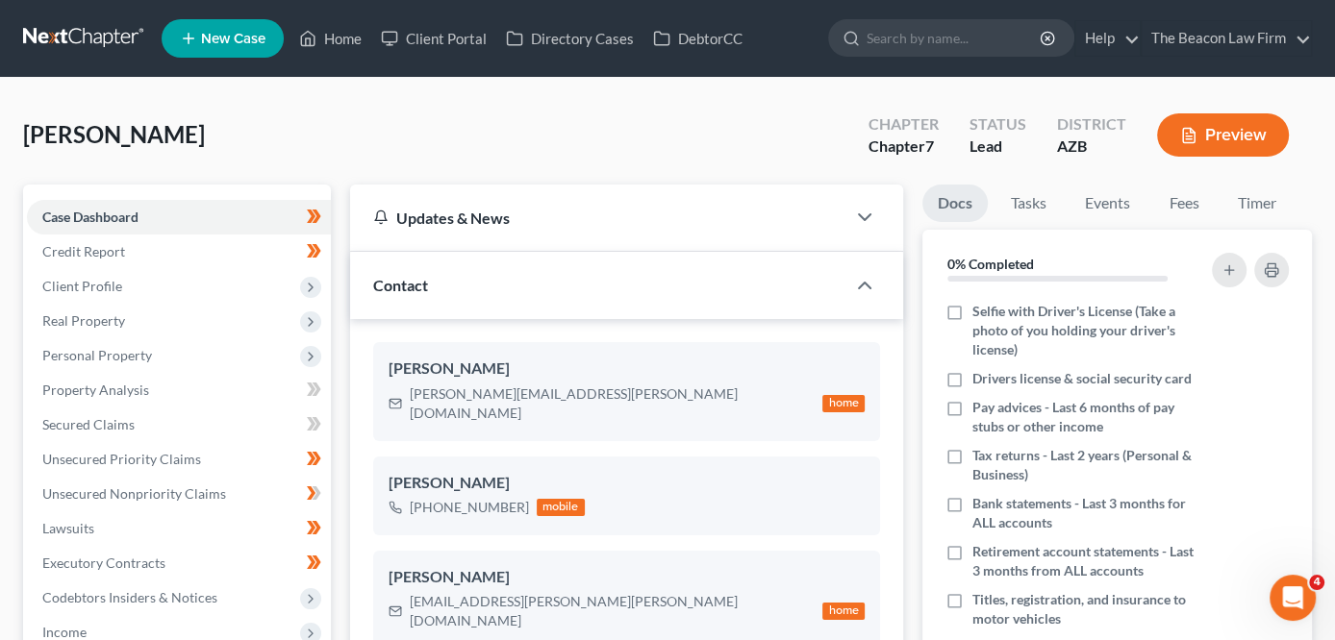
scroll to position [487, 0]
